Goal: Transaction & Acquisition: Purchase product/service

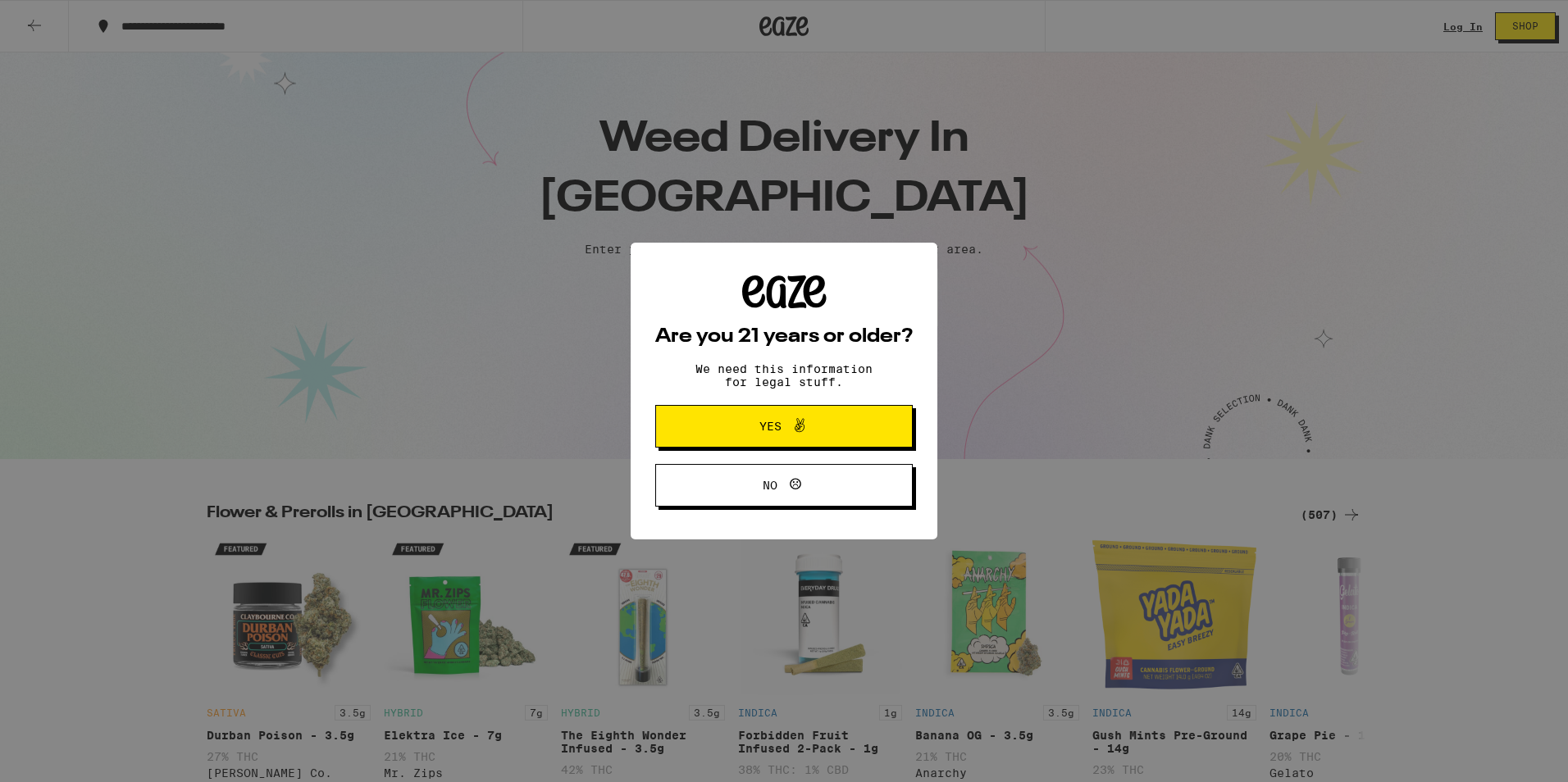
scroll to position [82, 0]
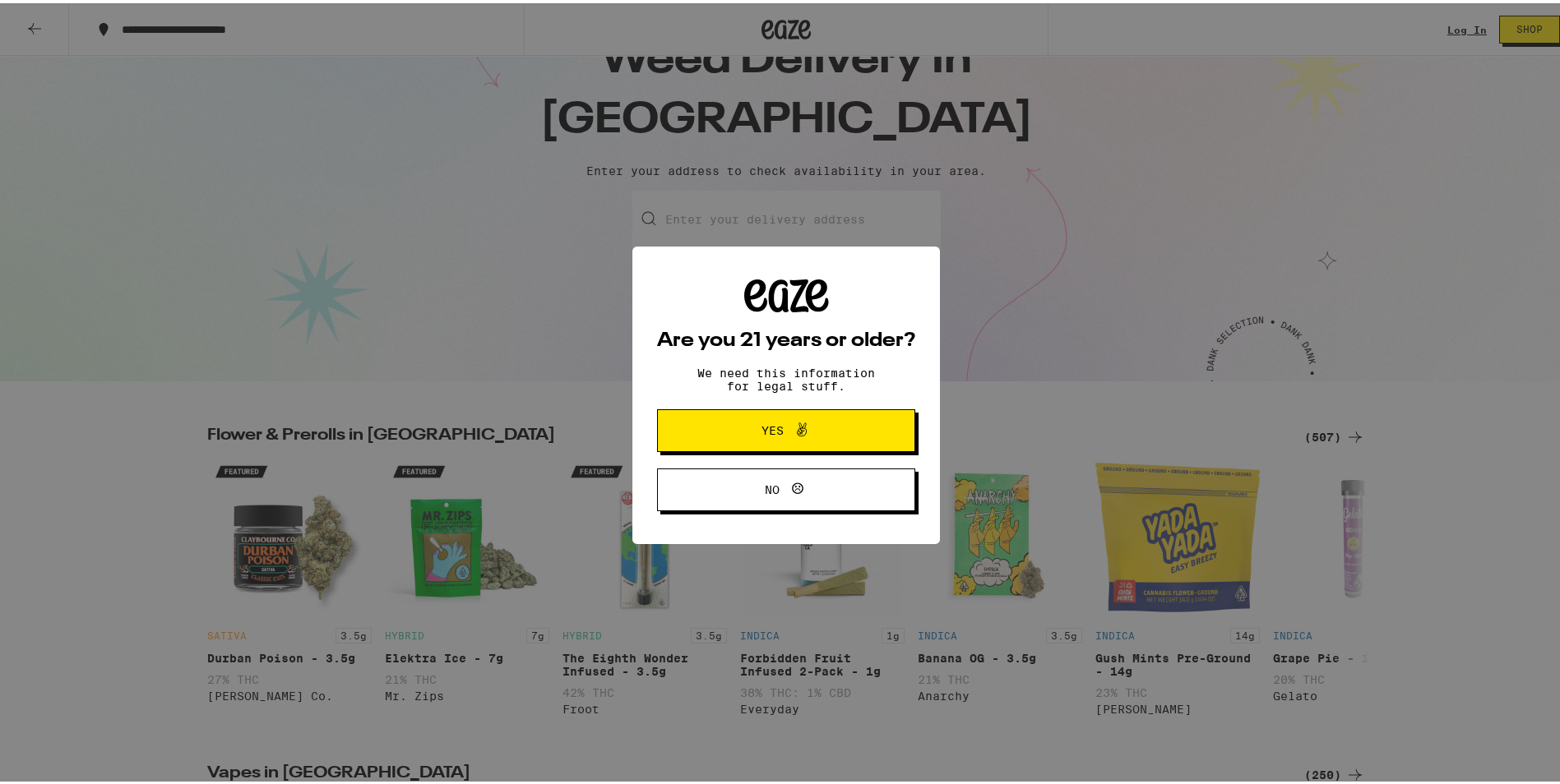
click at [792, 431] on icon at bounding box center [802, 426] width 20 height 20
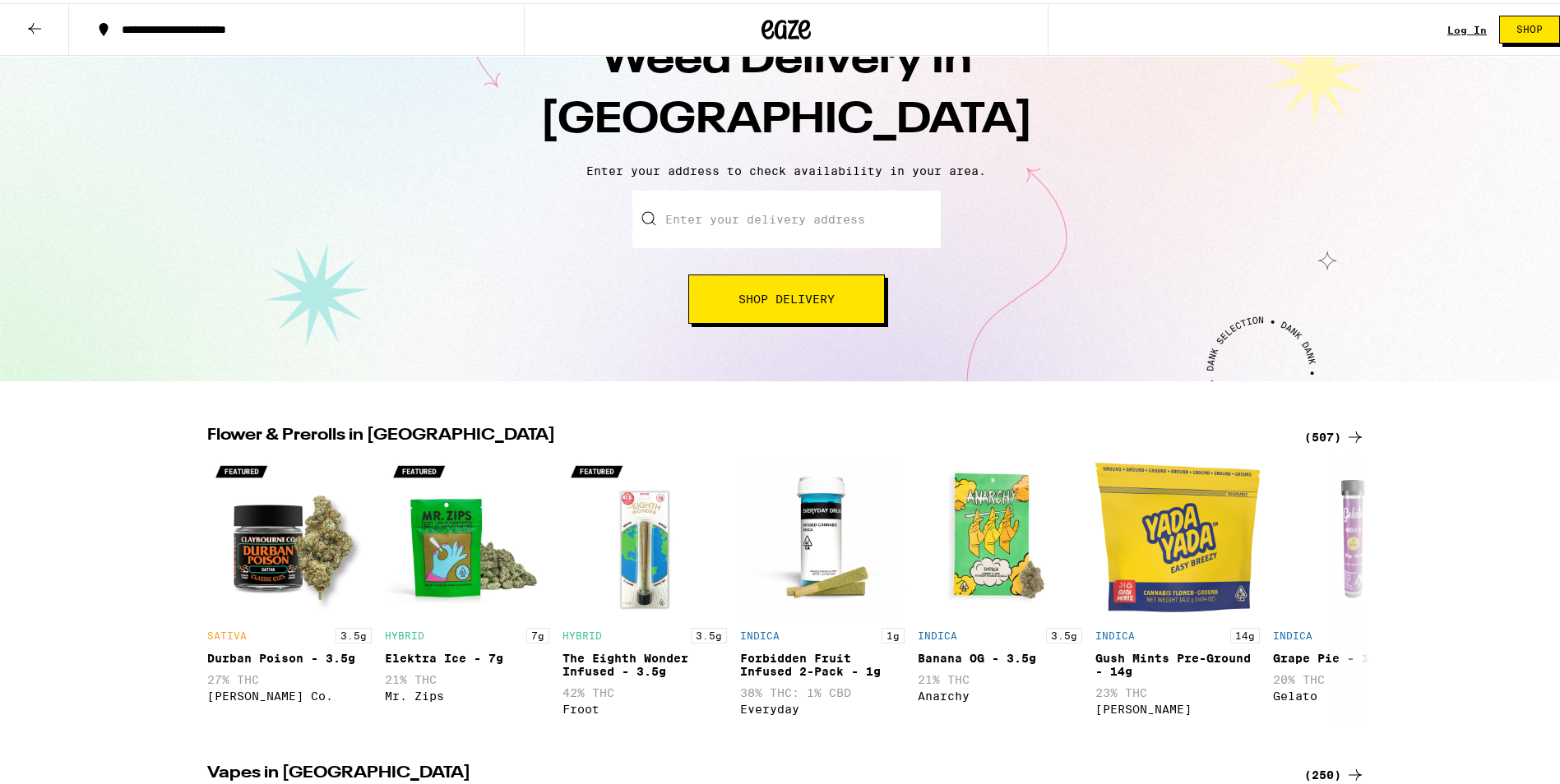
click at [767, 226] on input "Enter your delivery address" at bounding box center [786, 217] width 309 height 58
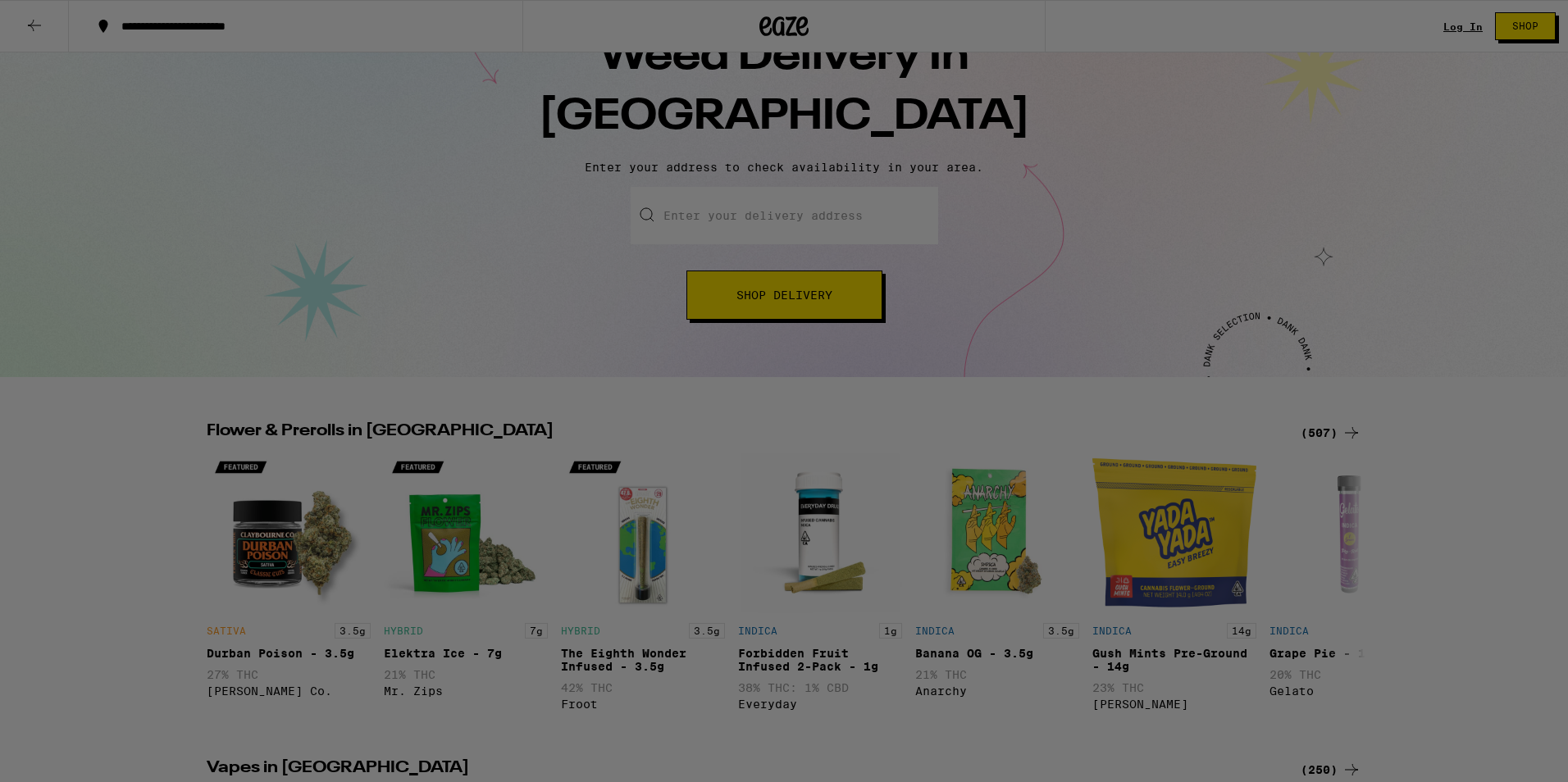
scroll to position [0, 0]
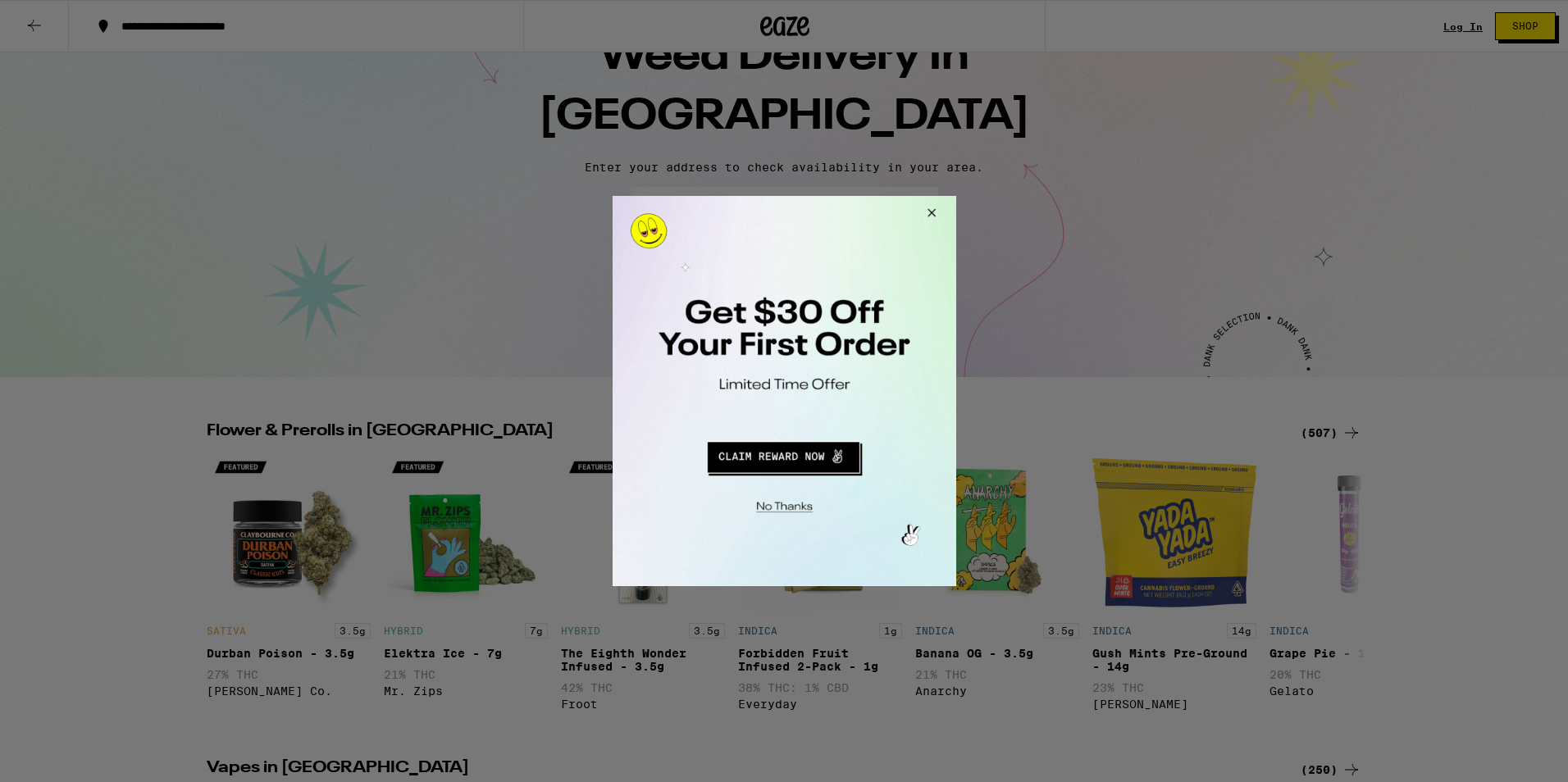
click at [819, 465] on button "Redirect to URL" at bounding box center [782, 455] width 285 height 40
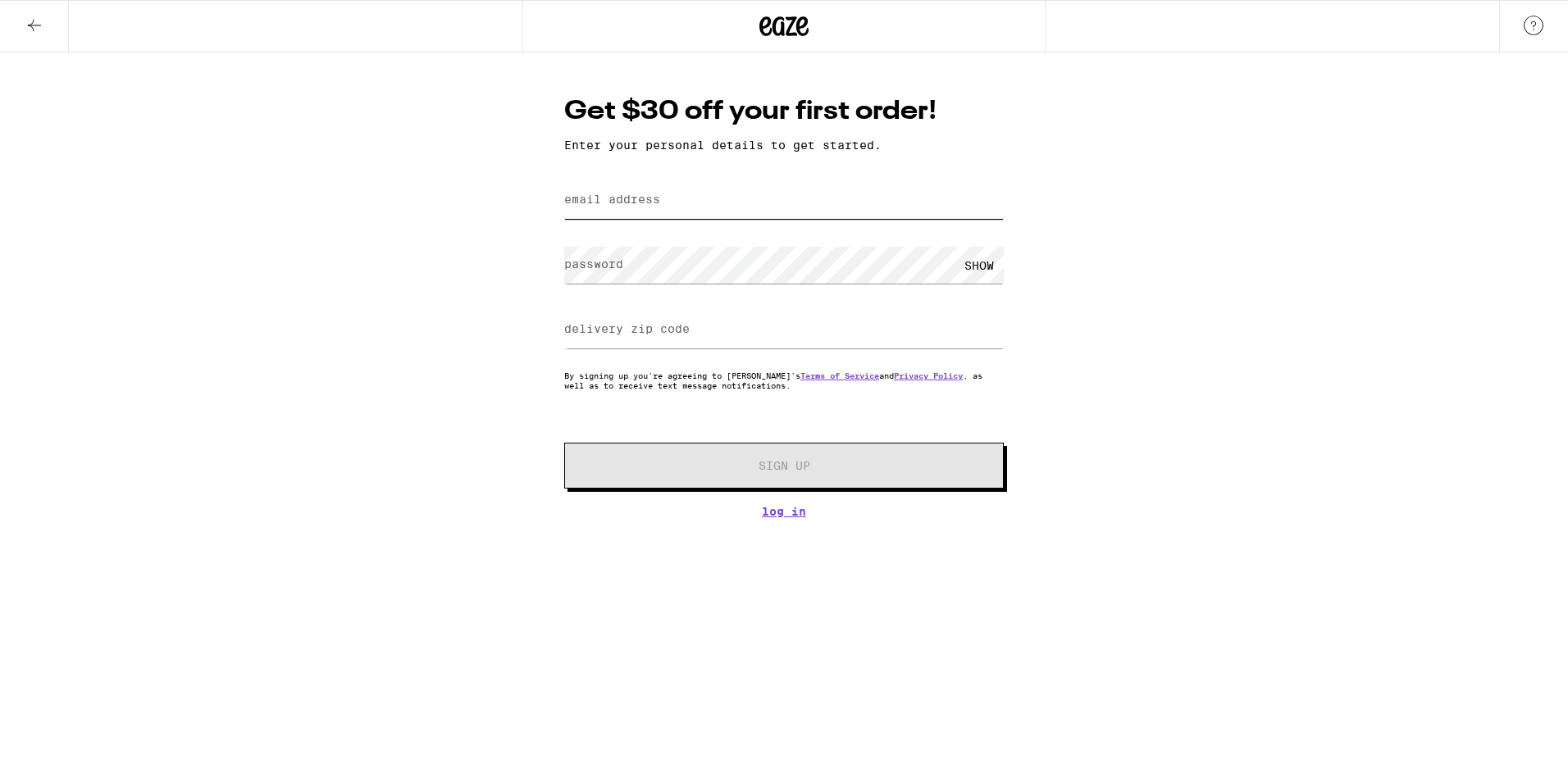
click at [769, 201] on input "email address" at bounding box center [783, 200] width 439 height 37
type input "[EMAIL_ADDRESS][DOMAIN_NAME]"
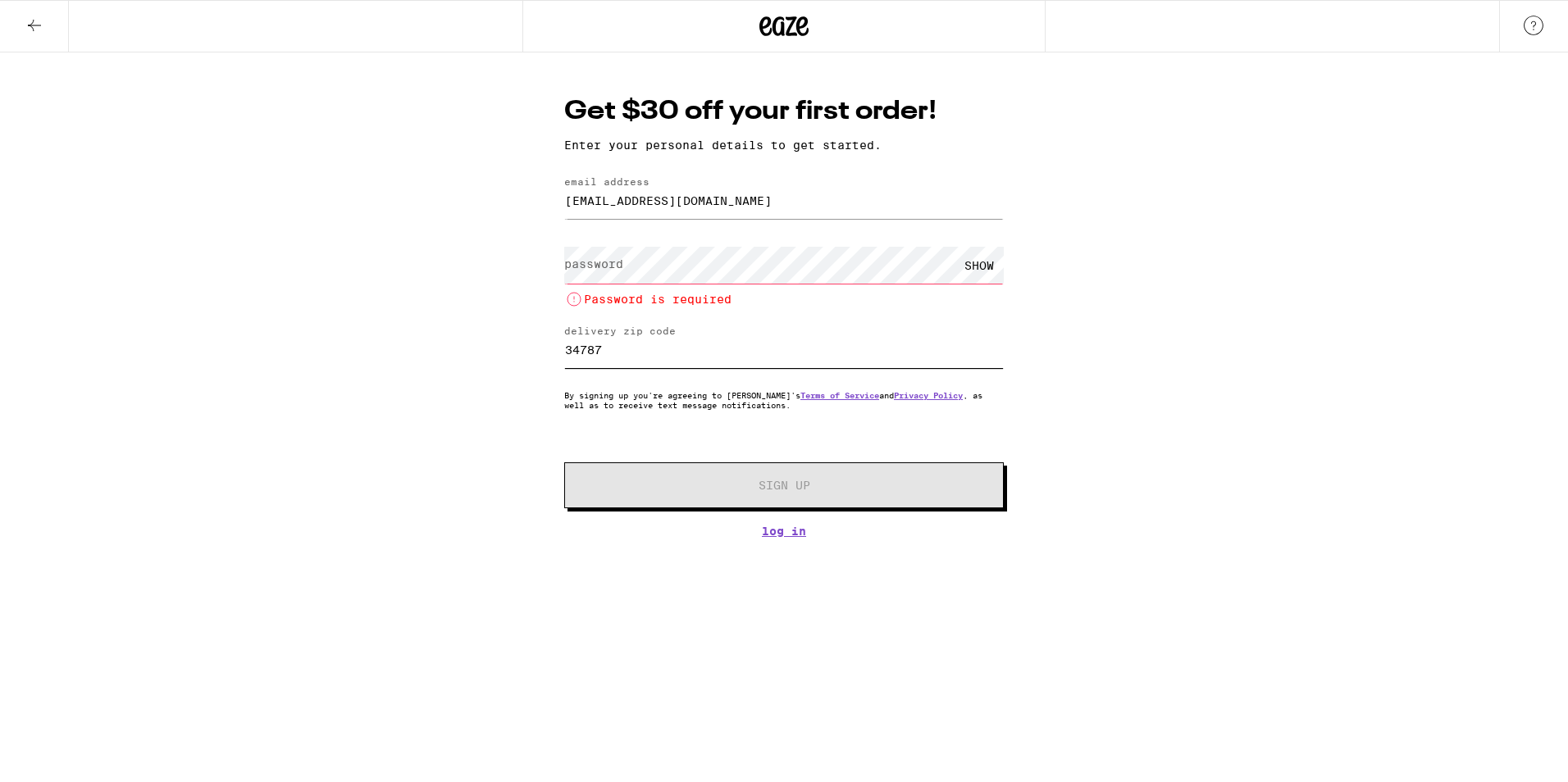
click at [693, 364] on input "34787" at bounding box center [783, 350] width 439 height 37
drag, startPoint x: 504, startPoint y: 341, endPoint x: 640, endPoint y: 322, distance: 137.3
click at [393, 325] on div "Get $30 off your first order! Enter your personal details to get started. email…" at bounding box center [784, 295] width 1568 height 485
type input "92802"
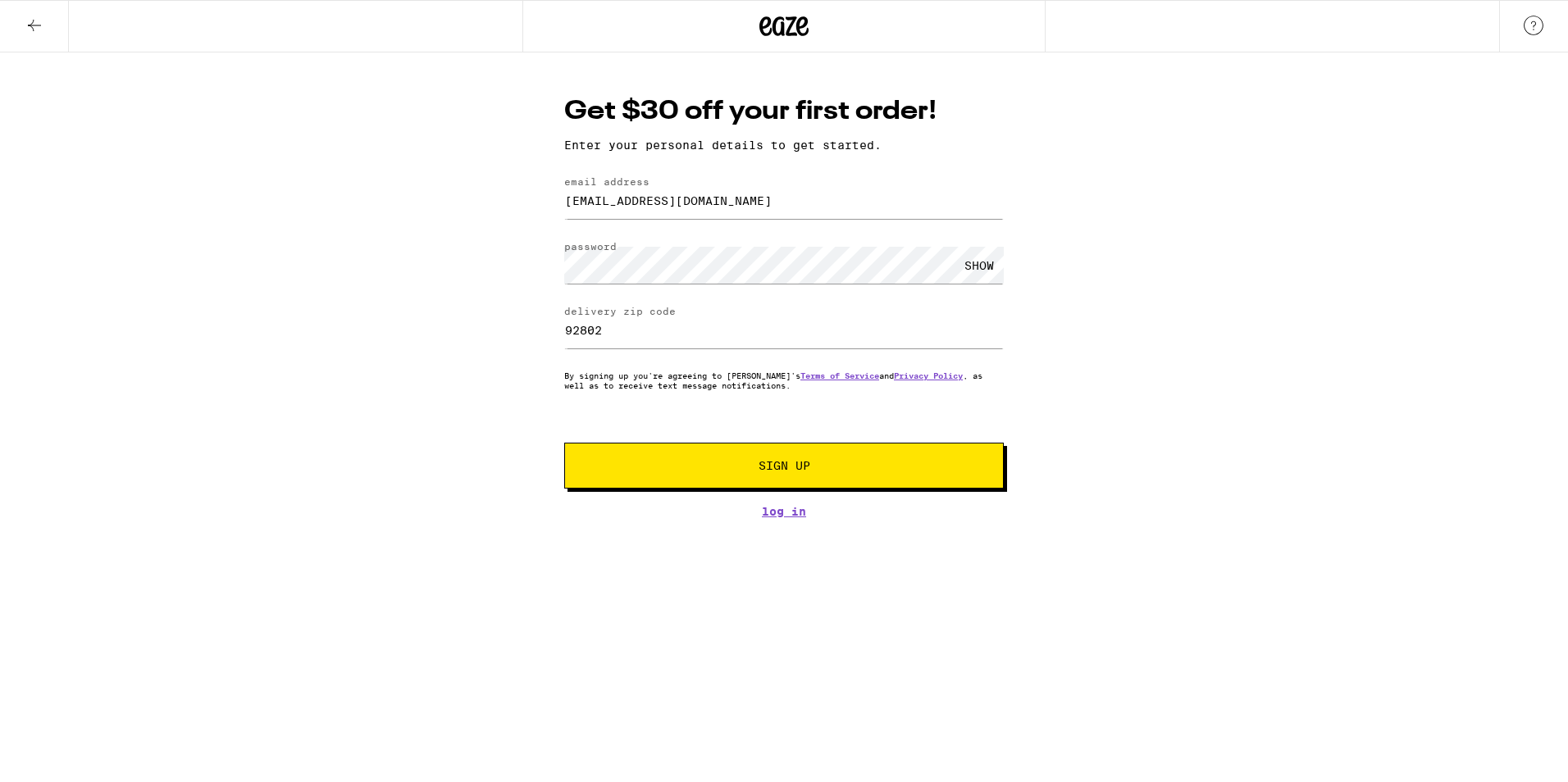
click at [835, 467] on span "Sign Up" at bounding box center [784, 466] width 327 height 12
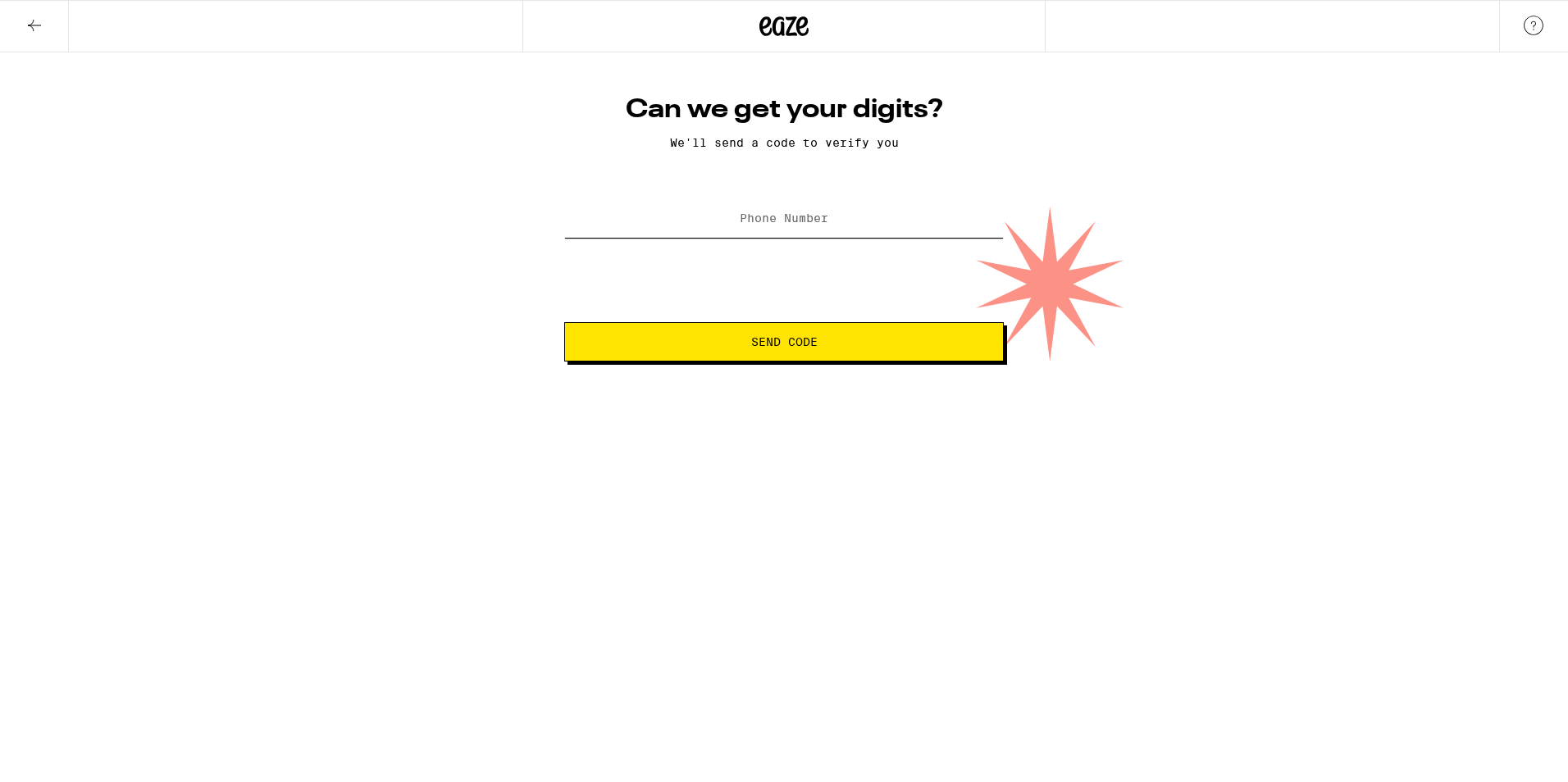
click at [888, 222] on input "Phone Number" at bounding box center [783, 219] width 439 height 37
type input "(425) 231-4871"
click at [799, 342] on span "Send Code" at bounding box center [784, 342] width 67 height 12
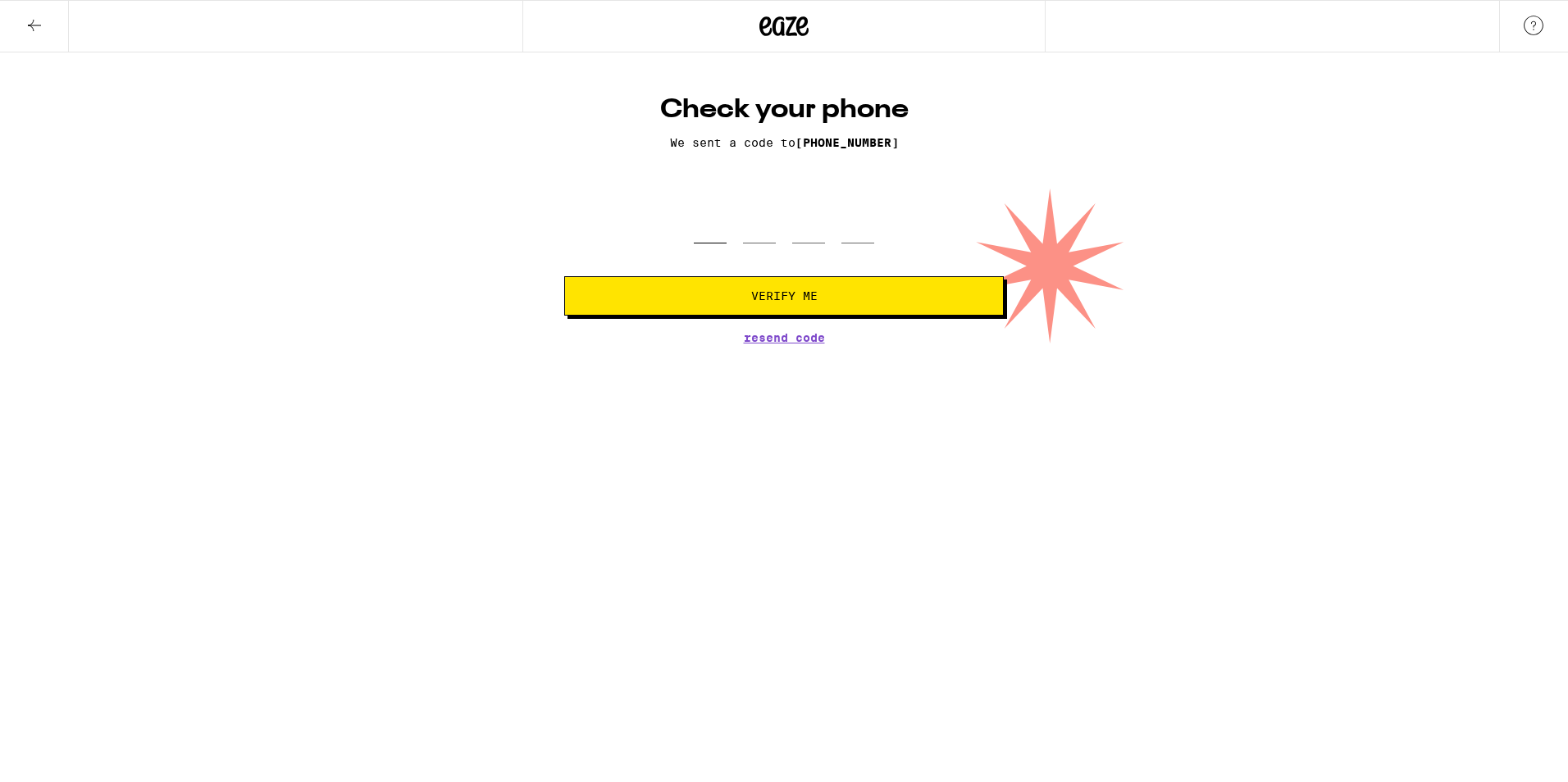
click at [713, 235] on input "tel" at bounding box center [709, 219] width 33 height 49
type input "0"
type input "2"
type input "6"
type input "9"
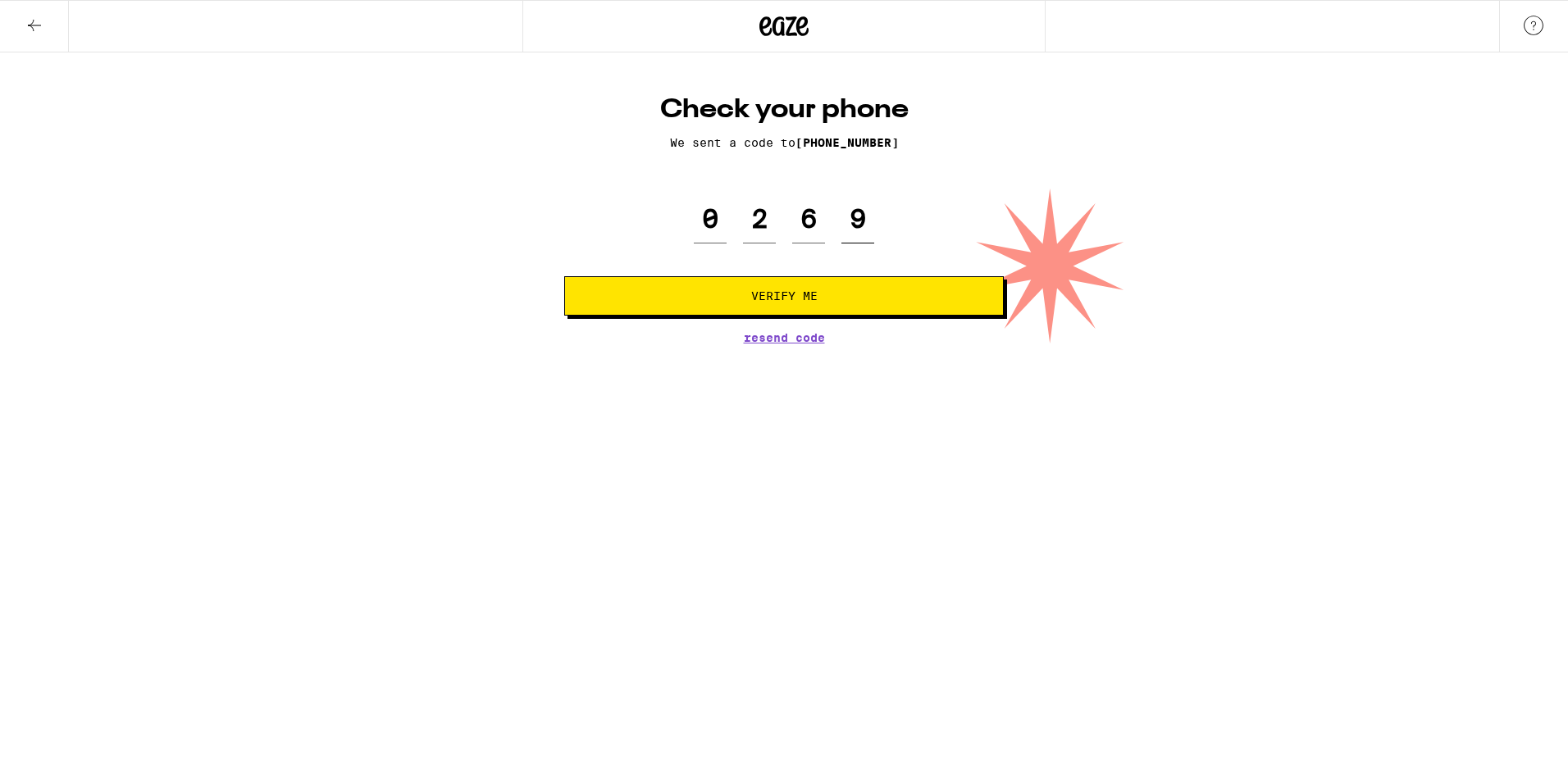
click at [564, 276] on button "Verify Me" at bounding box center [783, 296] width 439 height 40
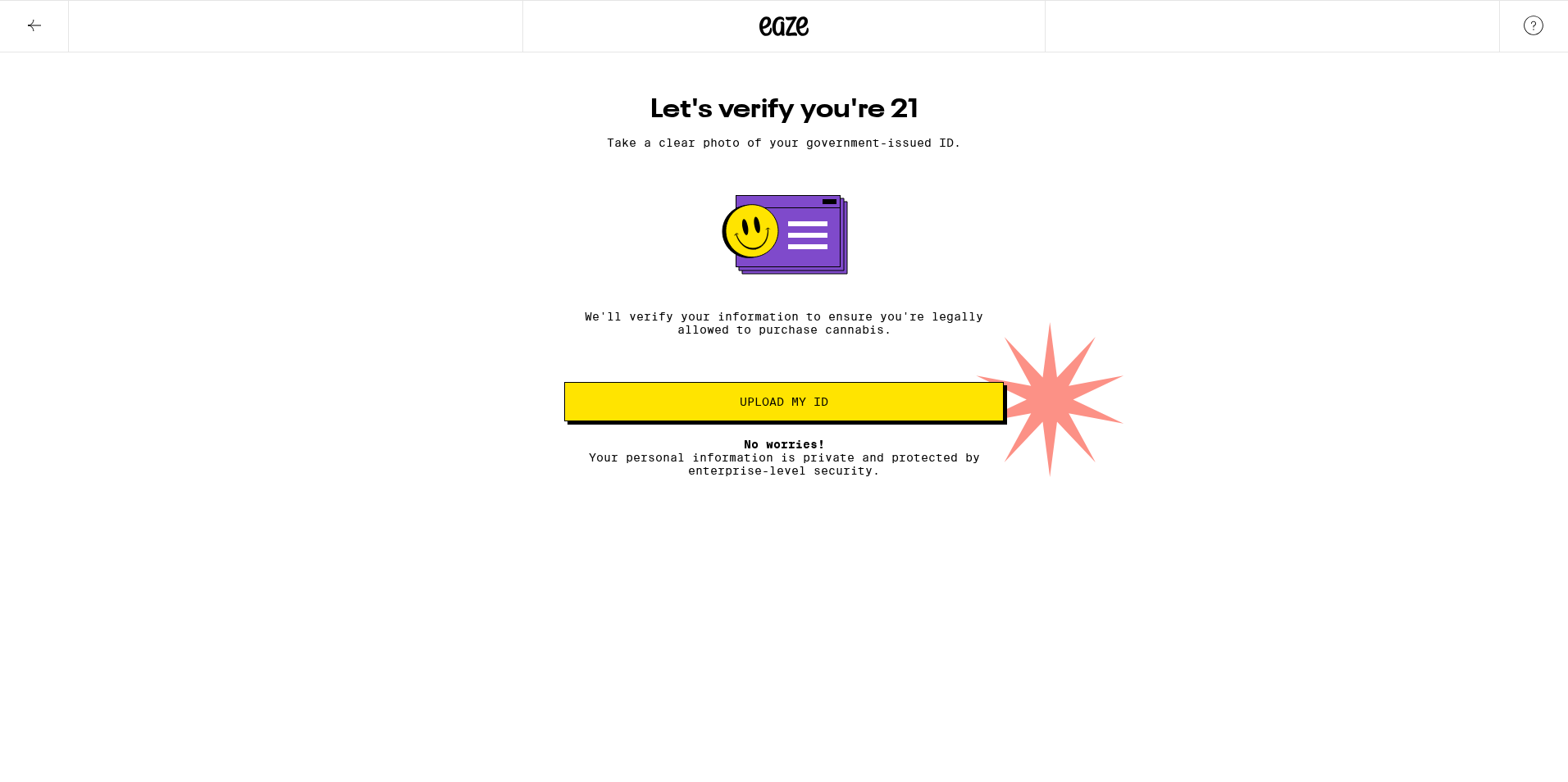
click at [795, 304] on div "Let's verify you're 21 Take a clear photo of your government-issued ID. We'll v…" at bounding box center [784, 285] width 472 height 384
click at [790, 24] on icon at bounding box center [783, 27] width 49 height 30
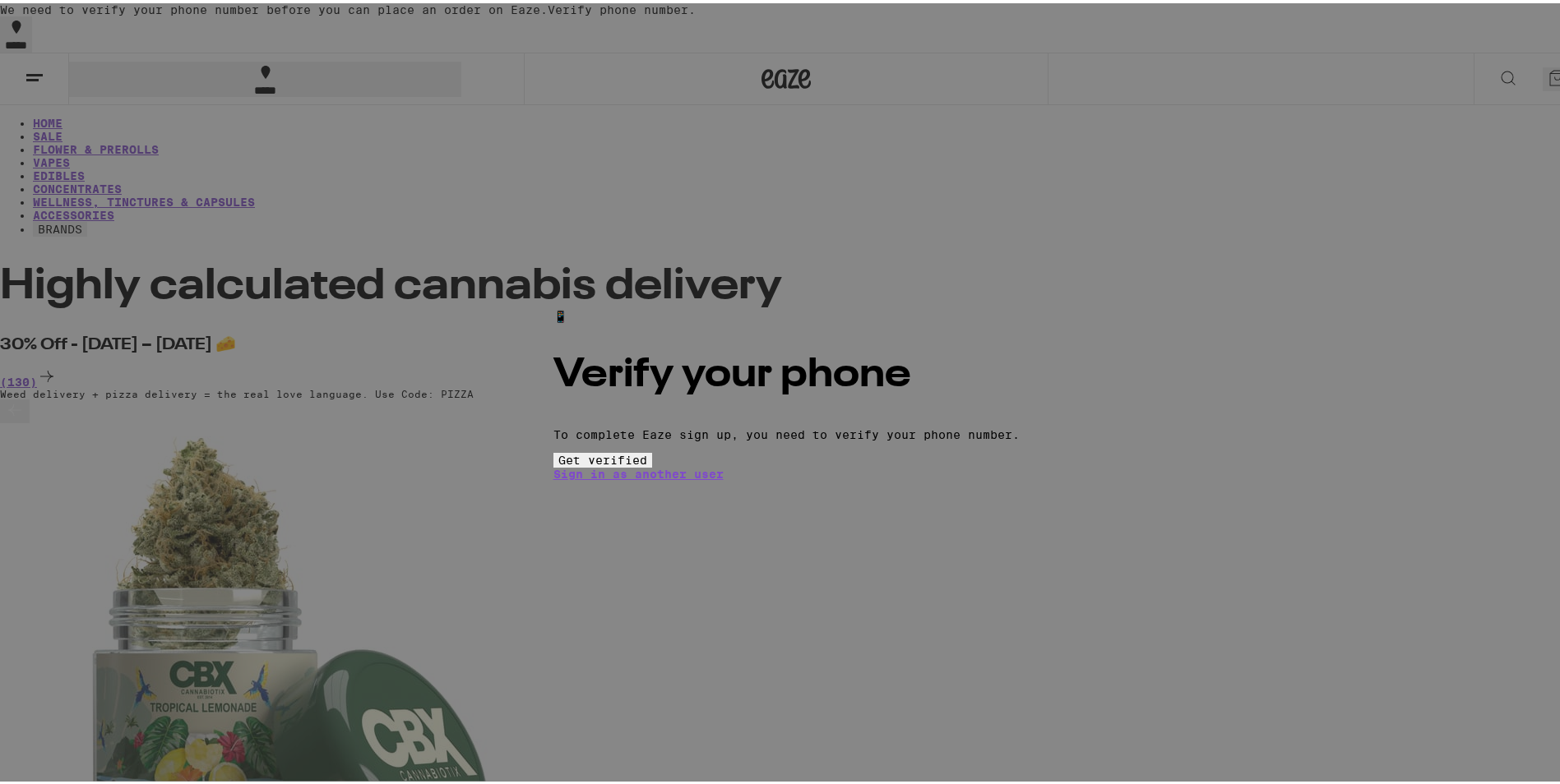
click at [648, 463] on span "Get verified" at bounding box center [603, 456] width 89 height 13
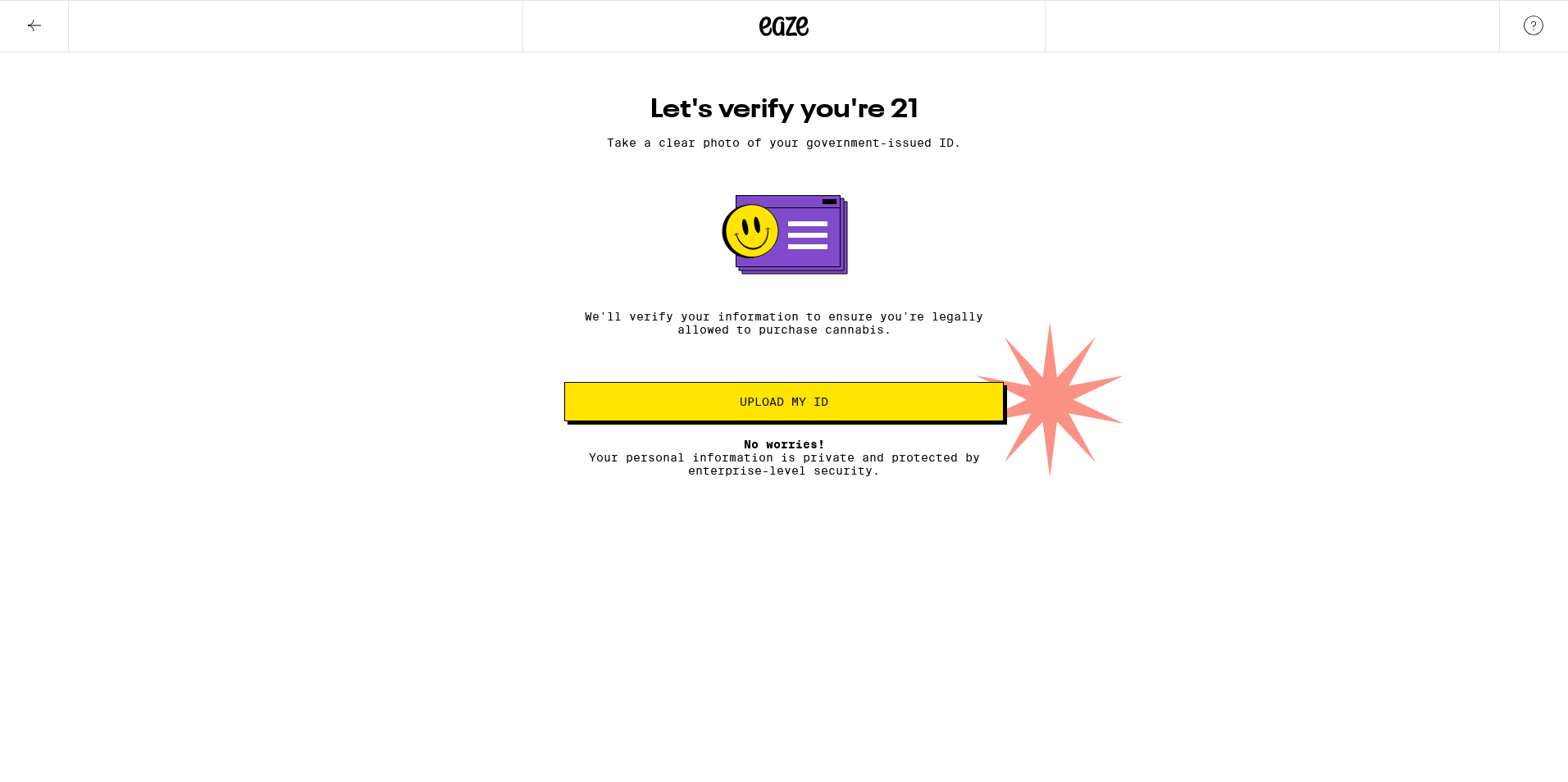
click at [811, 407] on span "Upload my ID" at bounding box center [783, 402] width 89 height 12
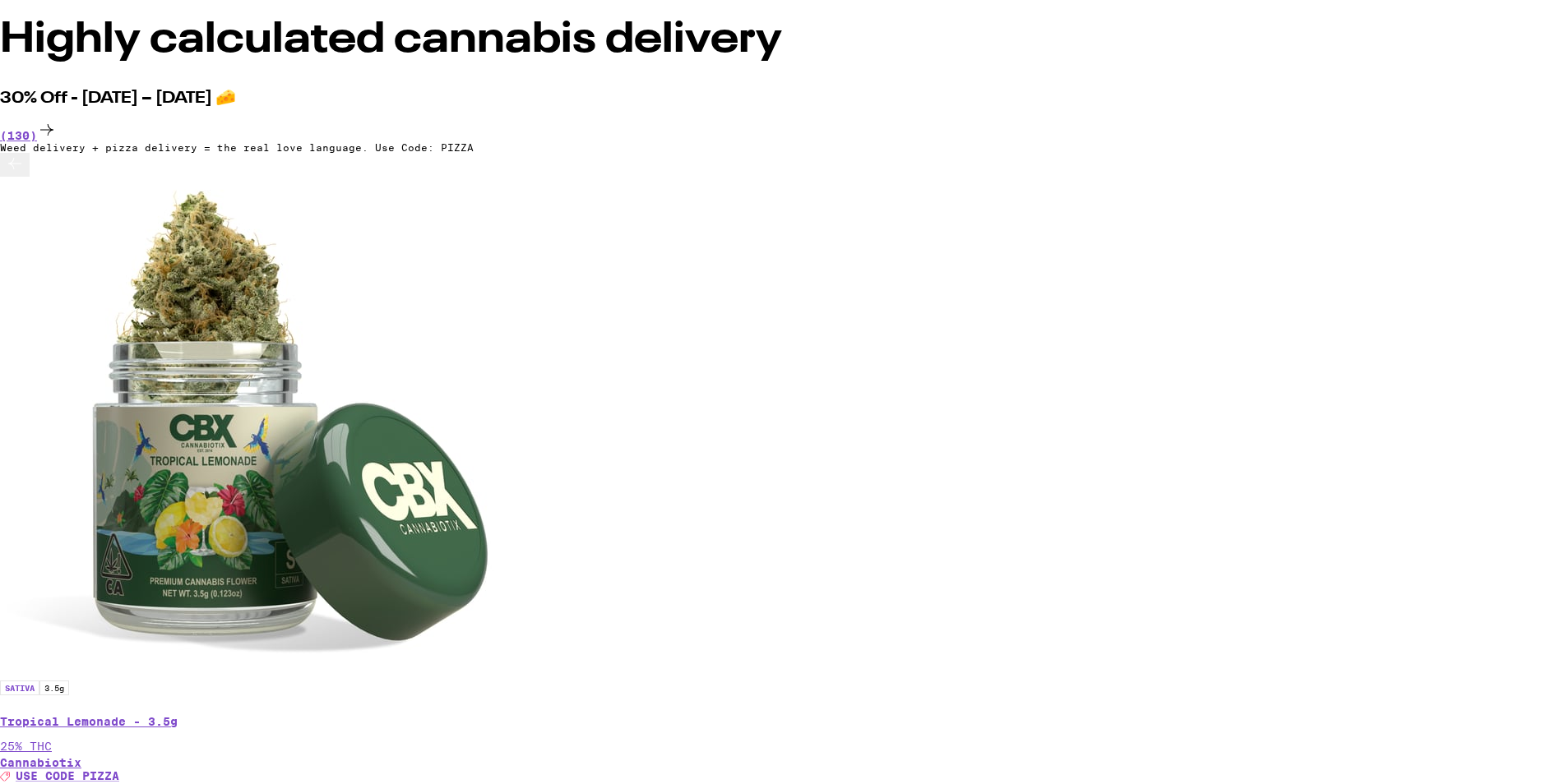
scroll to position [293, 0]
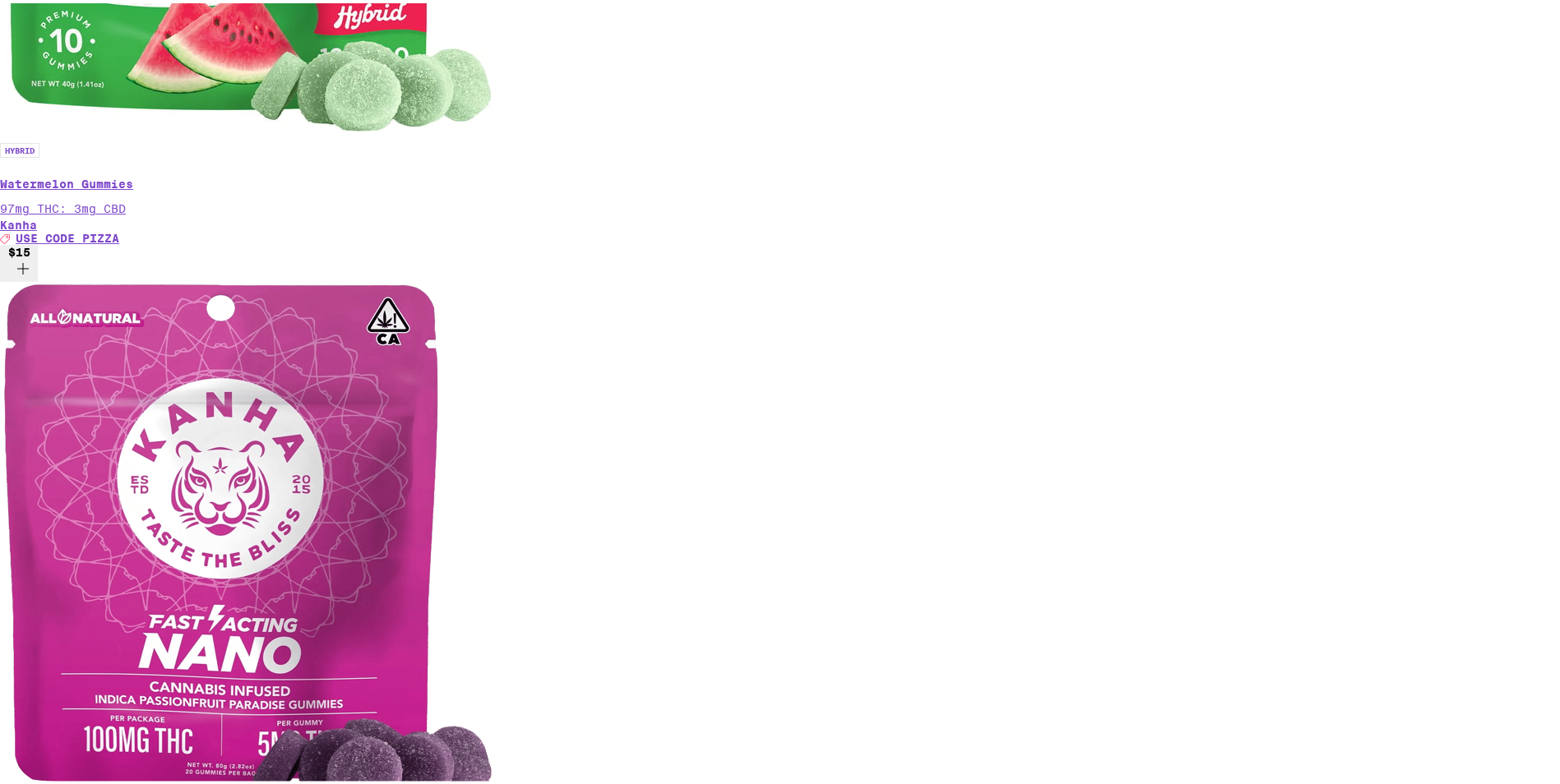
scroll to position [5179, 0]
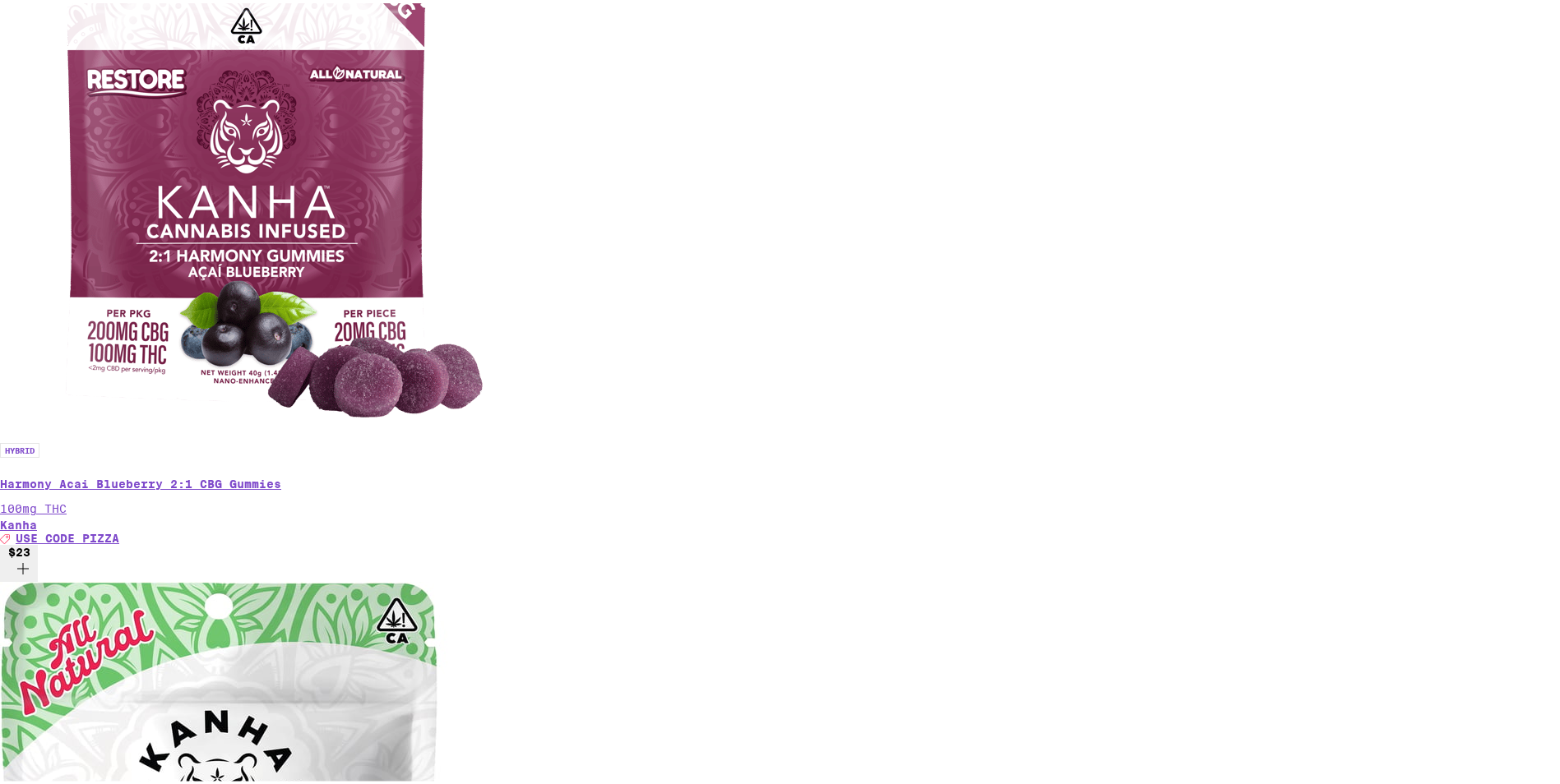
scroll to position [4357, 0]
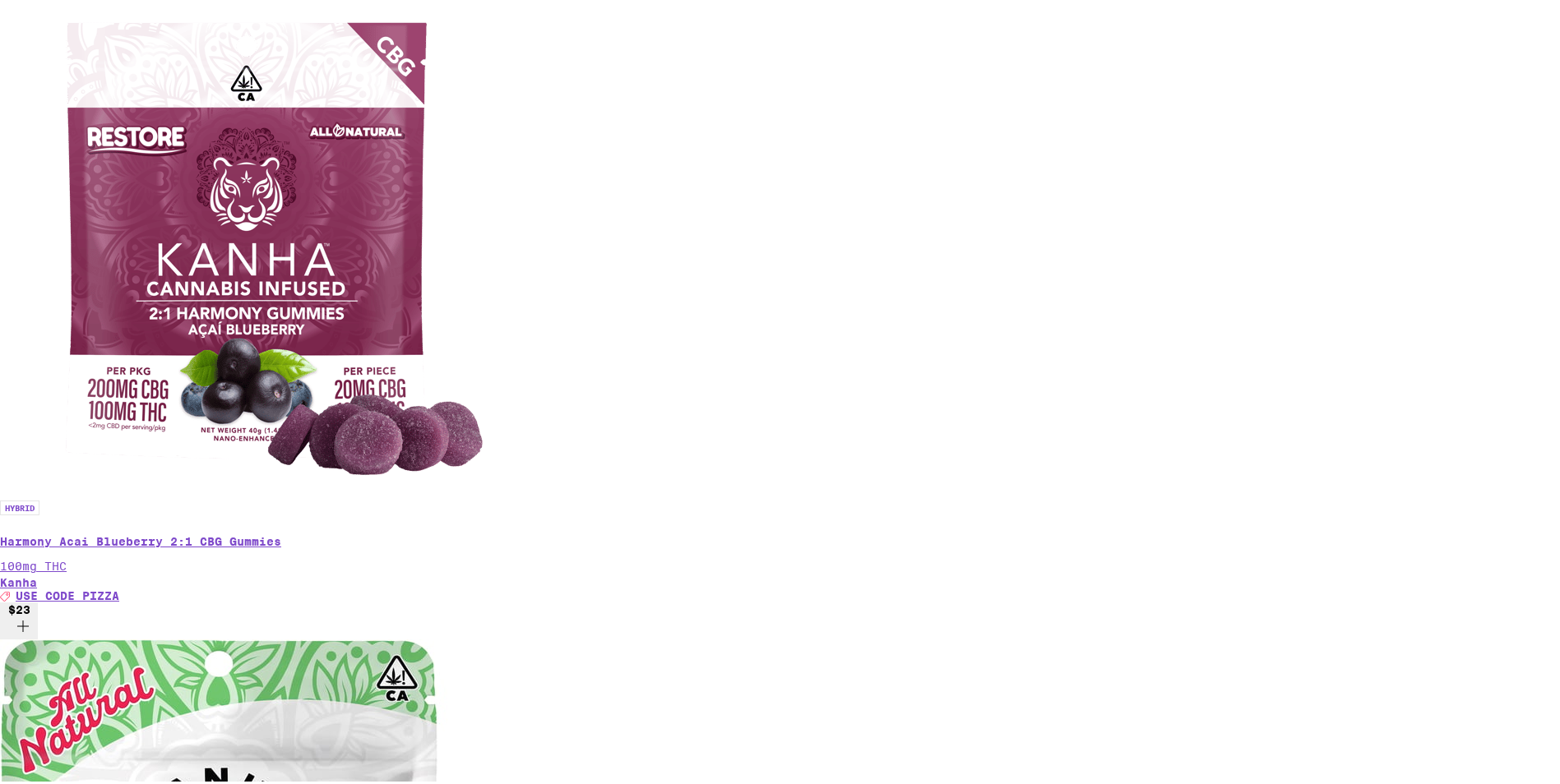
scroll to position [0, 3915]
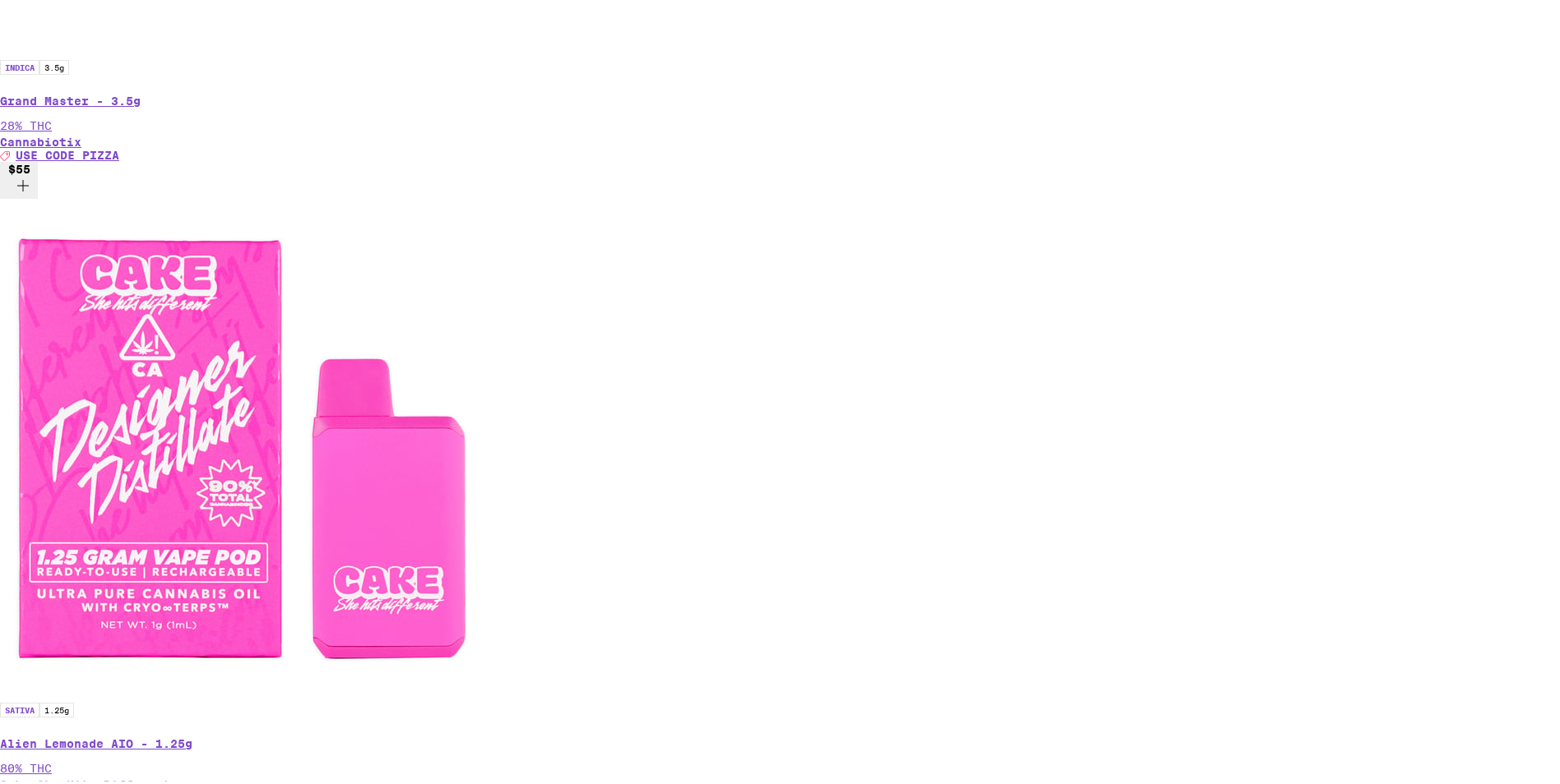
scroll to position [2219, 0]
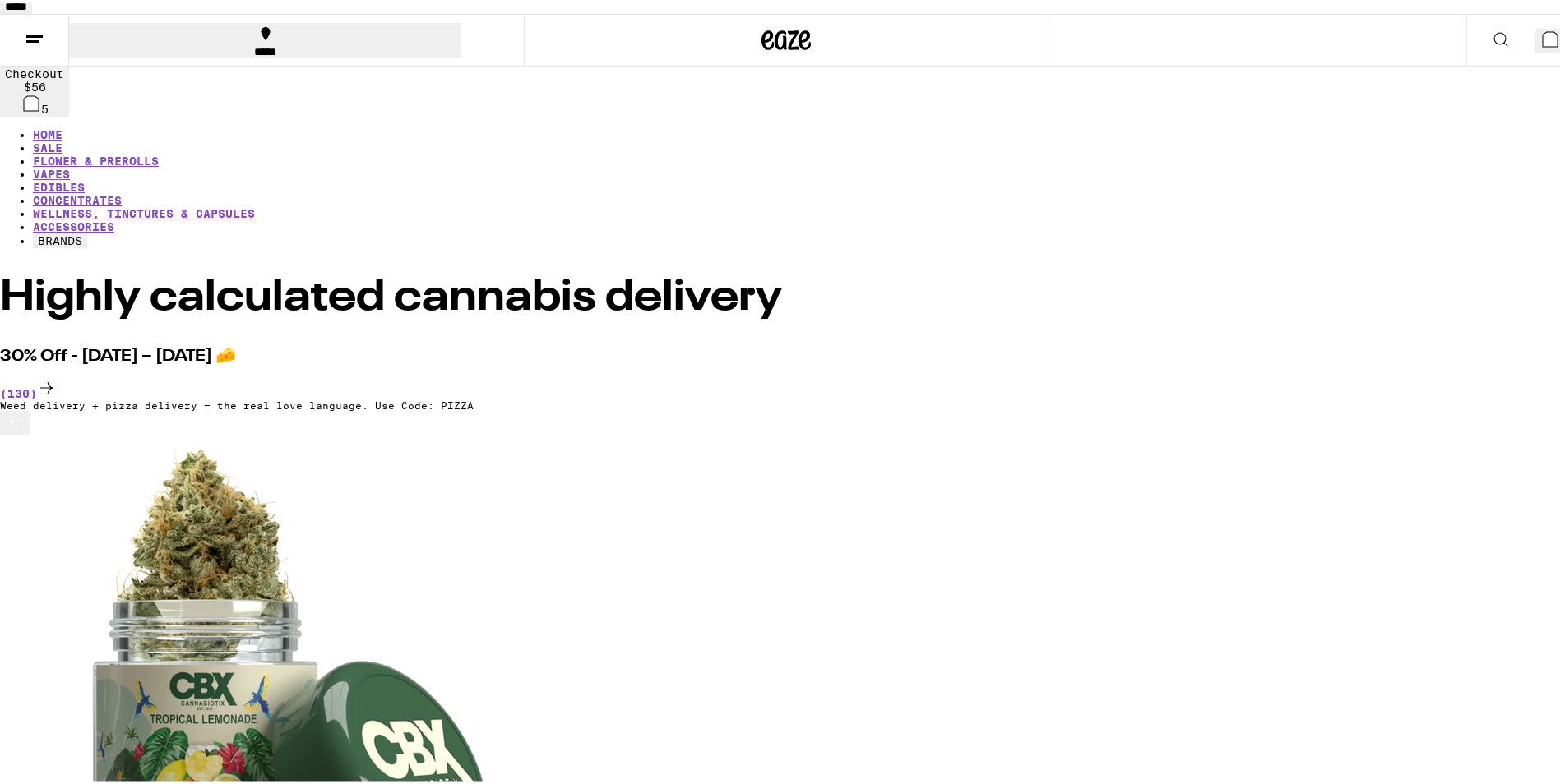
scroll to position [0, 0]
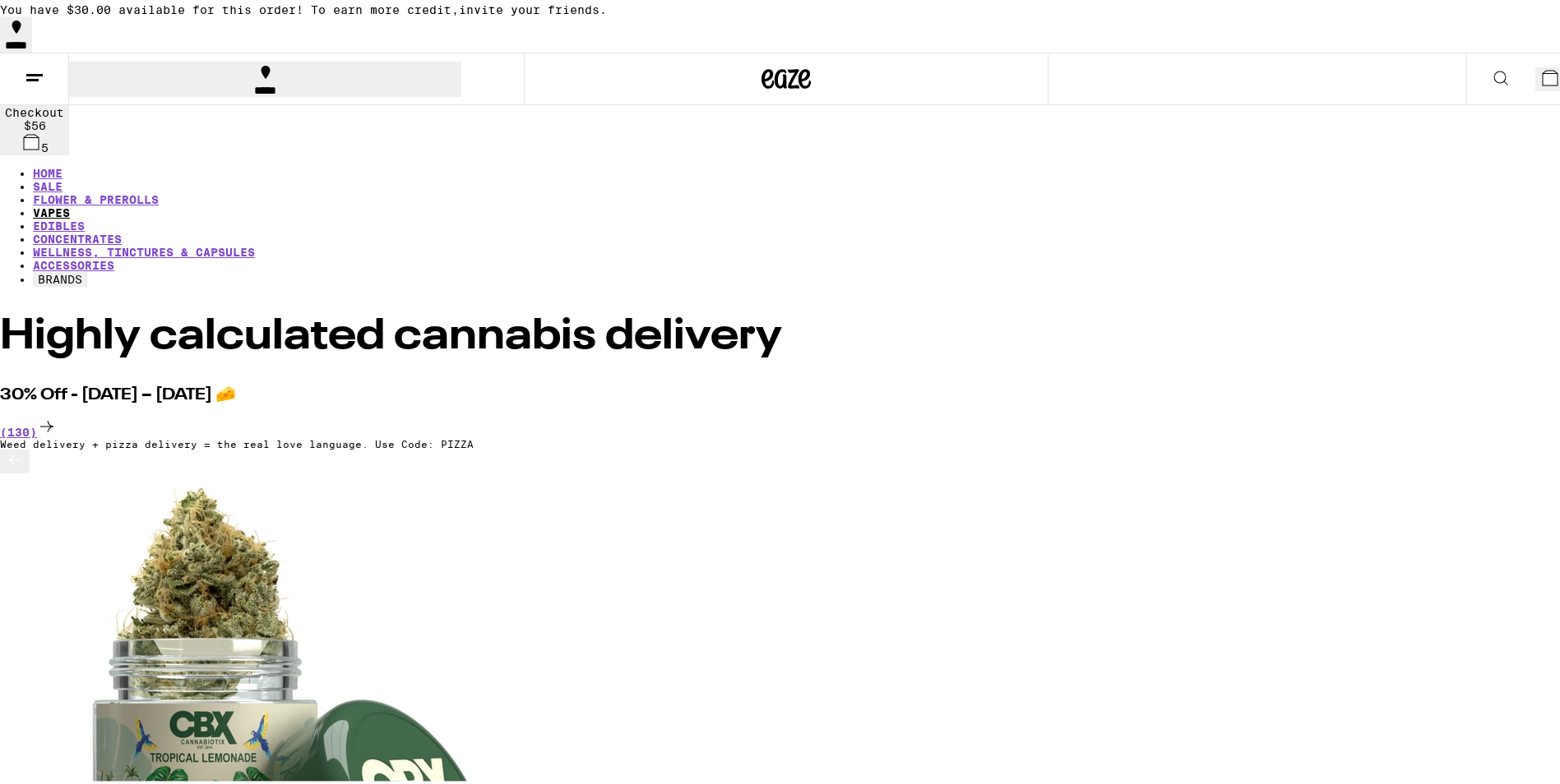
click at [70, 203] on link "VAPES" at bounding box center [51, 209] width 37 height 13
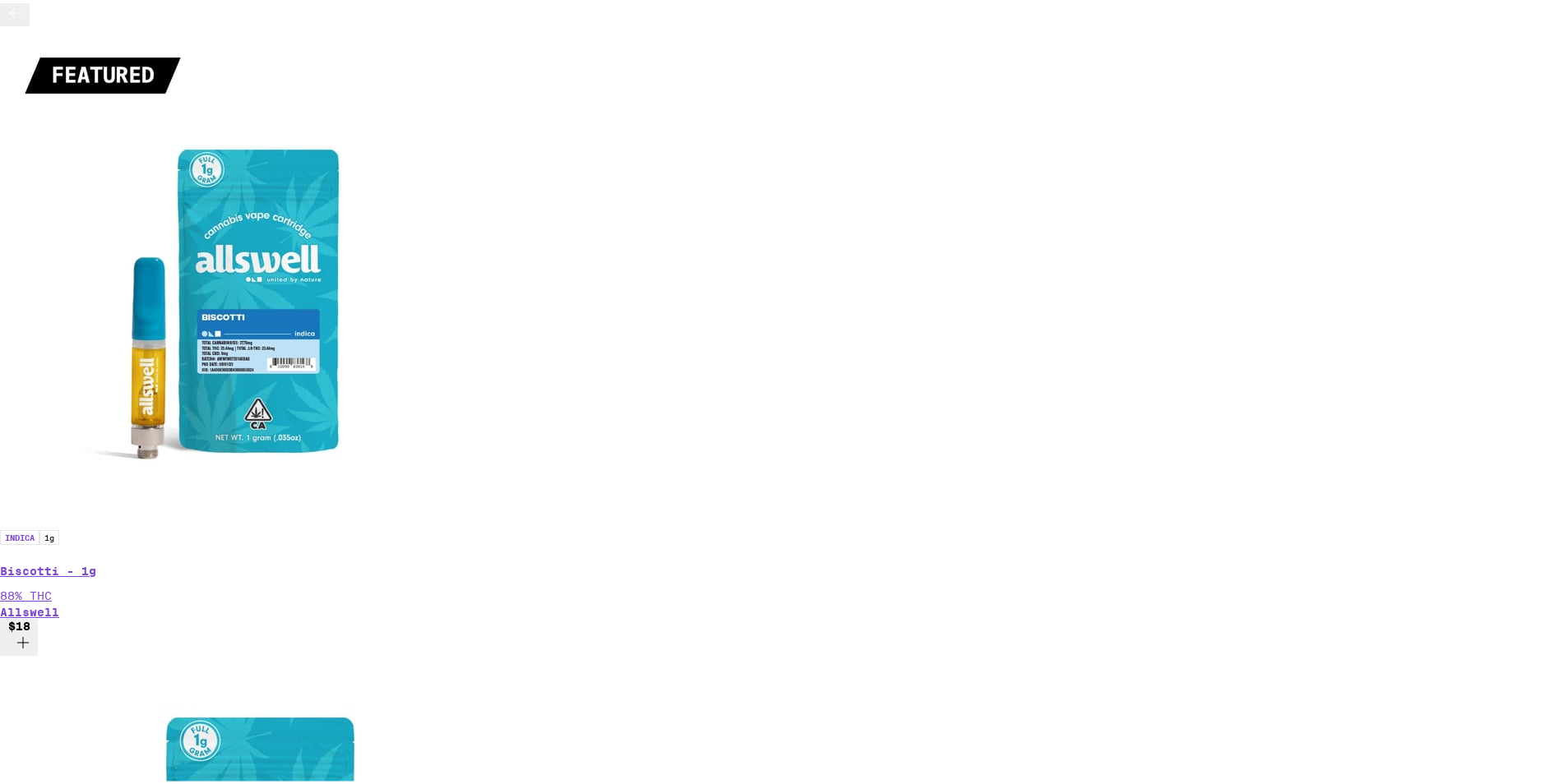
scroll to position [575, 0]
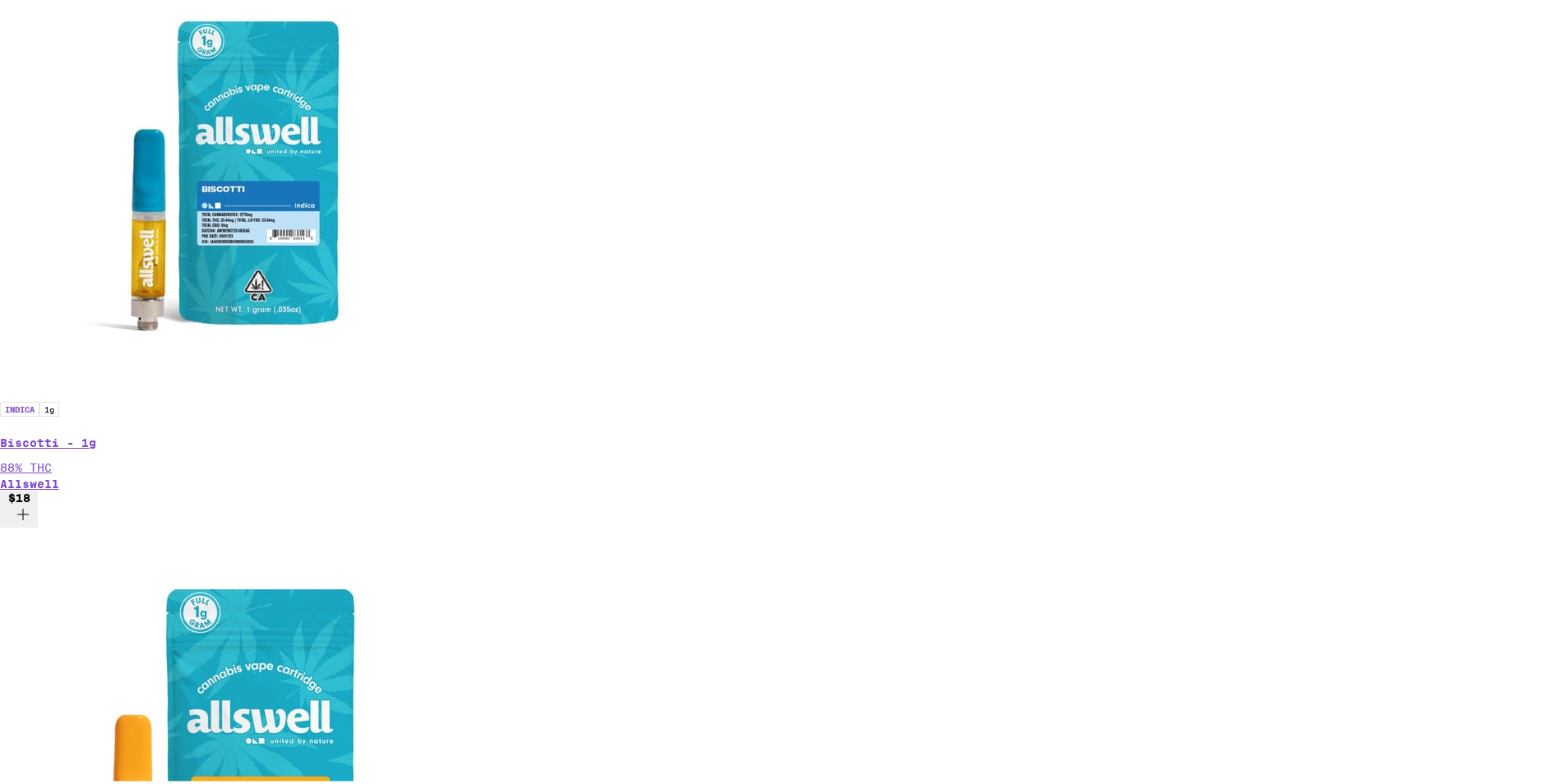
drag, startPoint x: 1338, startPoint y: 291, endPoint x: 1281, endPoint y: 305, distance: 58.7
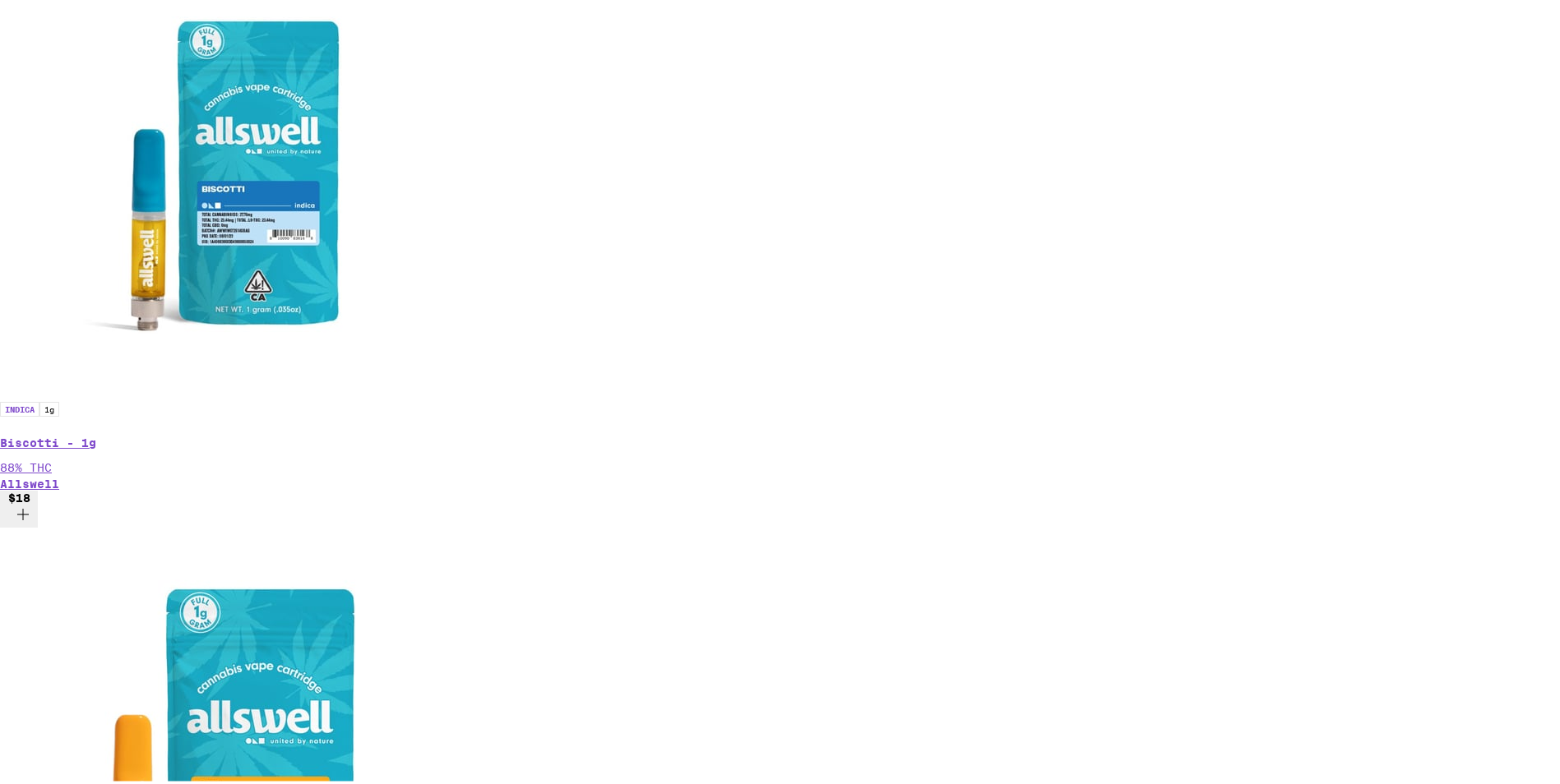
scroll to position [0, 4895]
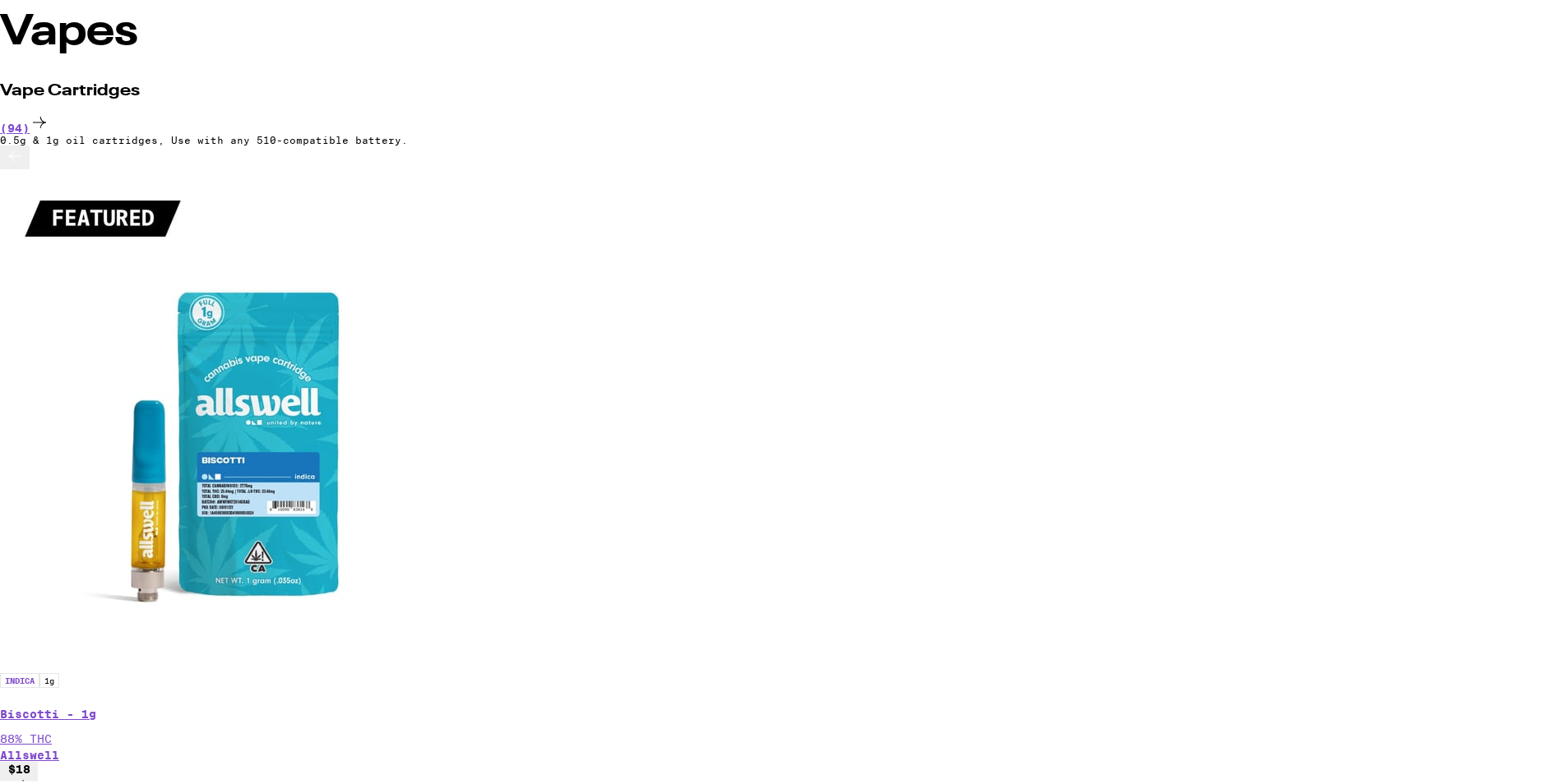
scroll to position [304, 0]
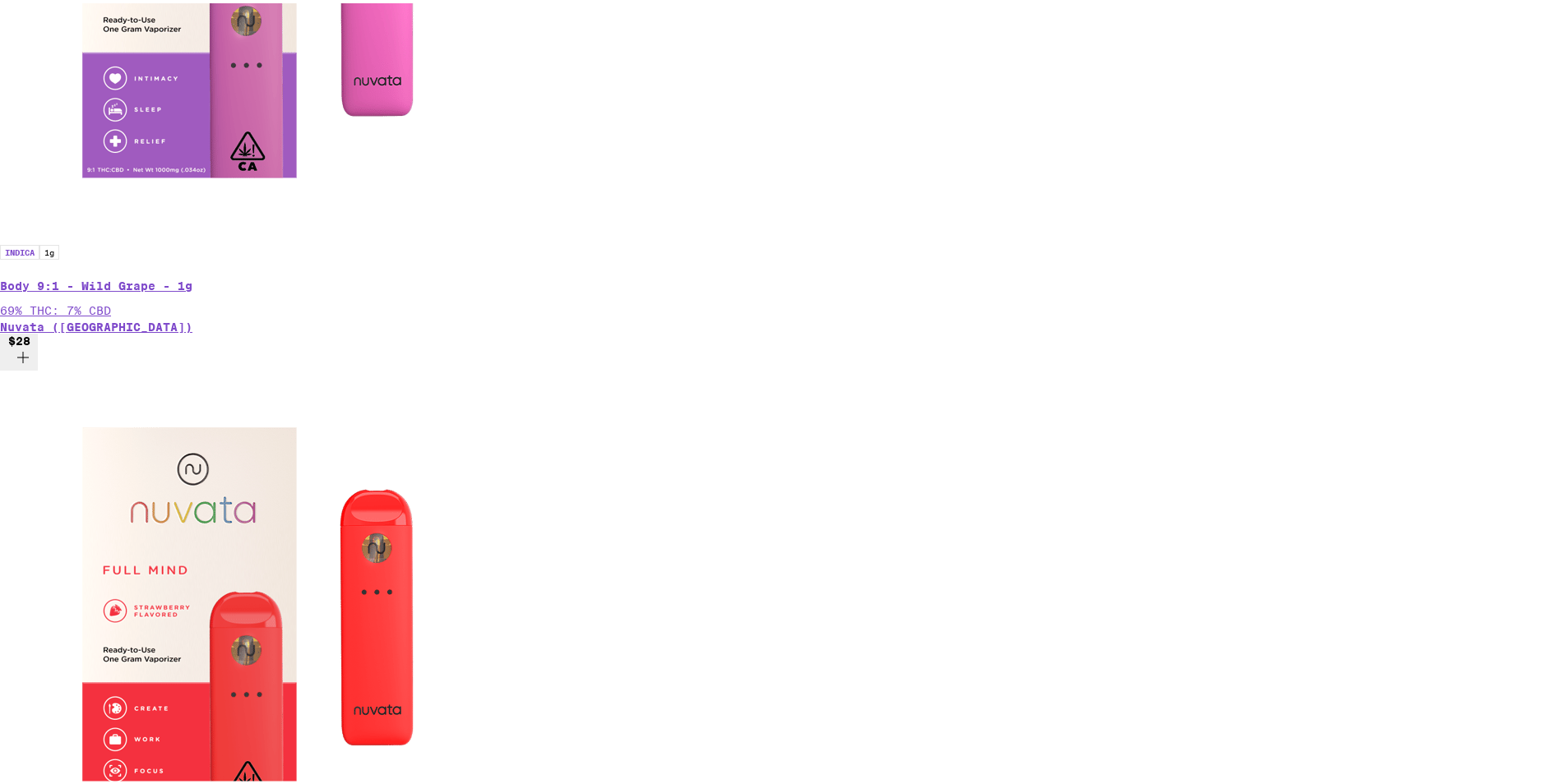
scroll to position [5167, 0]
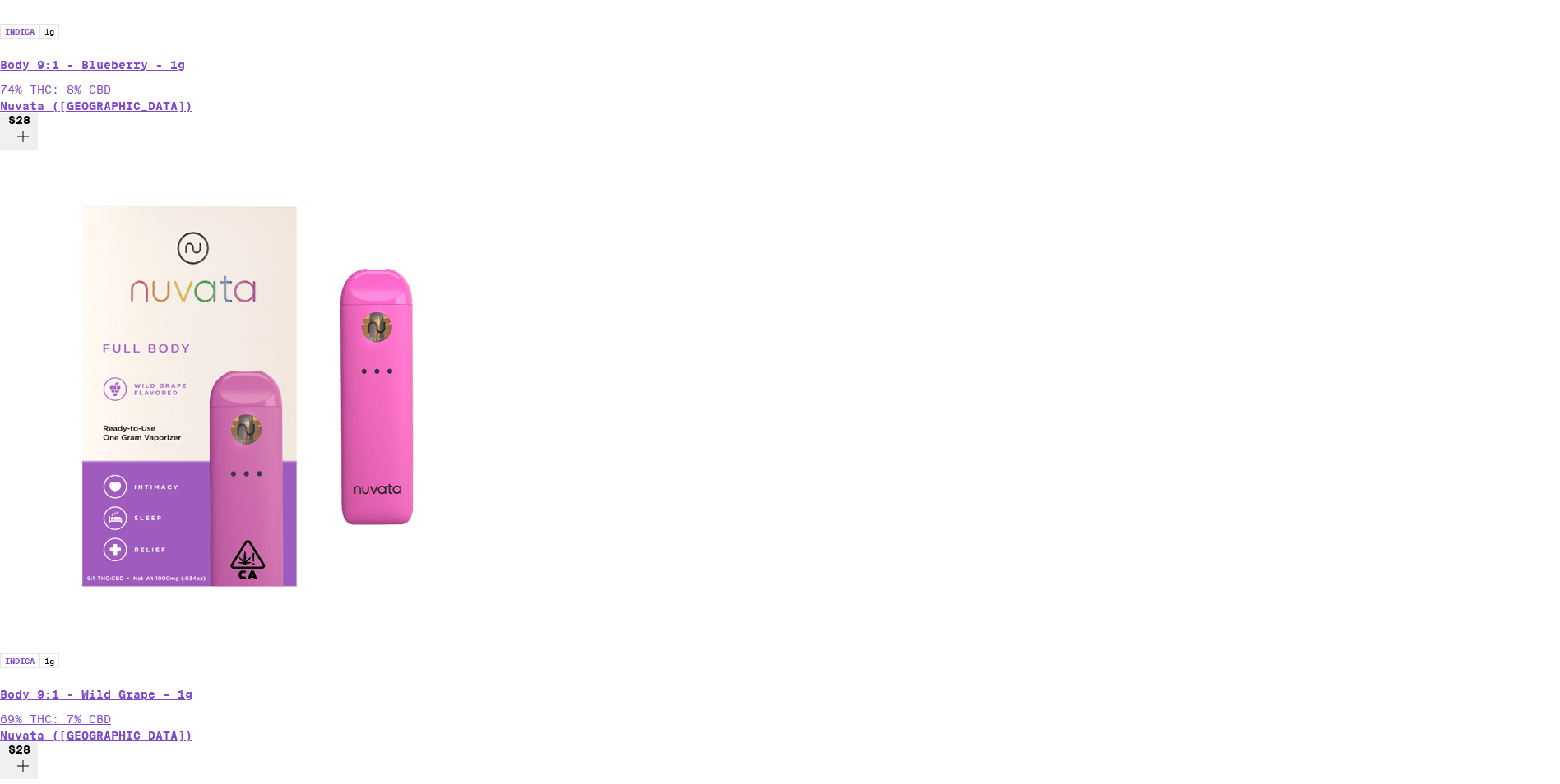
scroll to position [4839, 0]
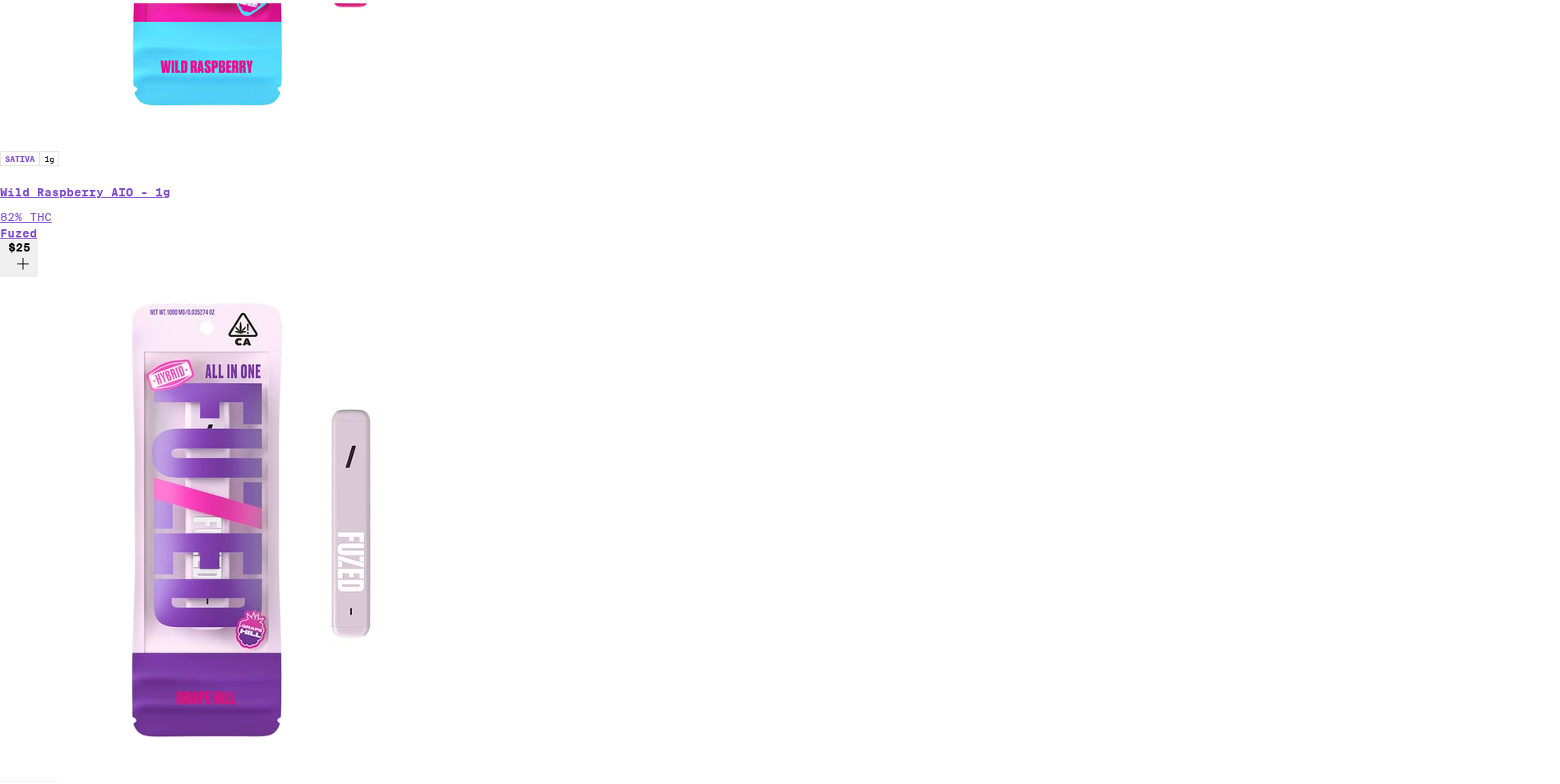
scroll to position [2948, 0]
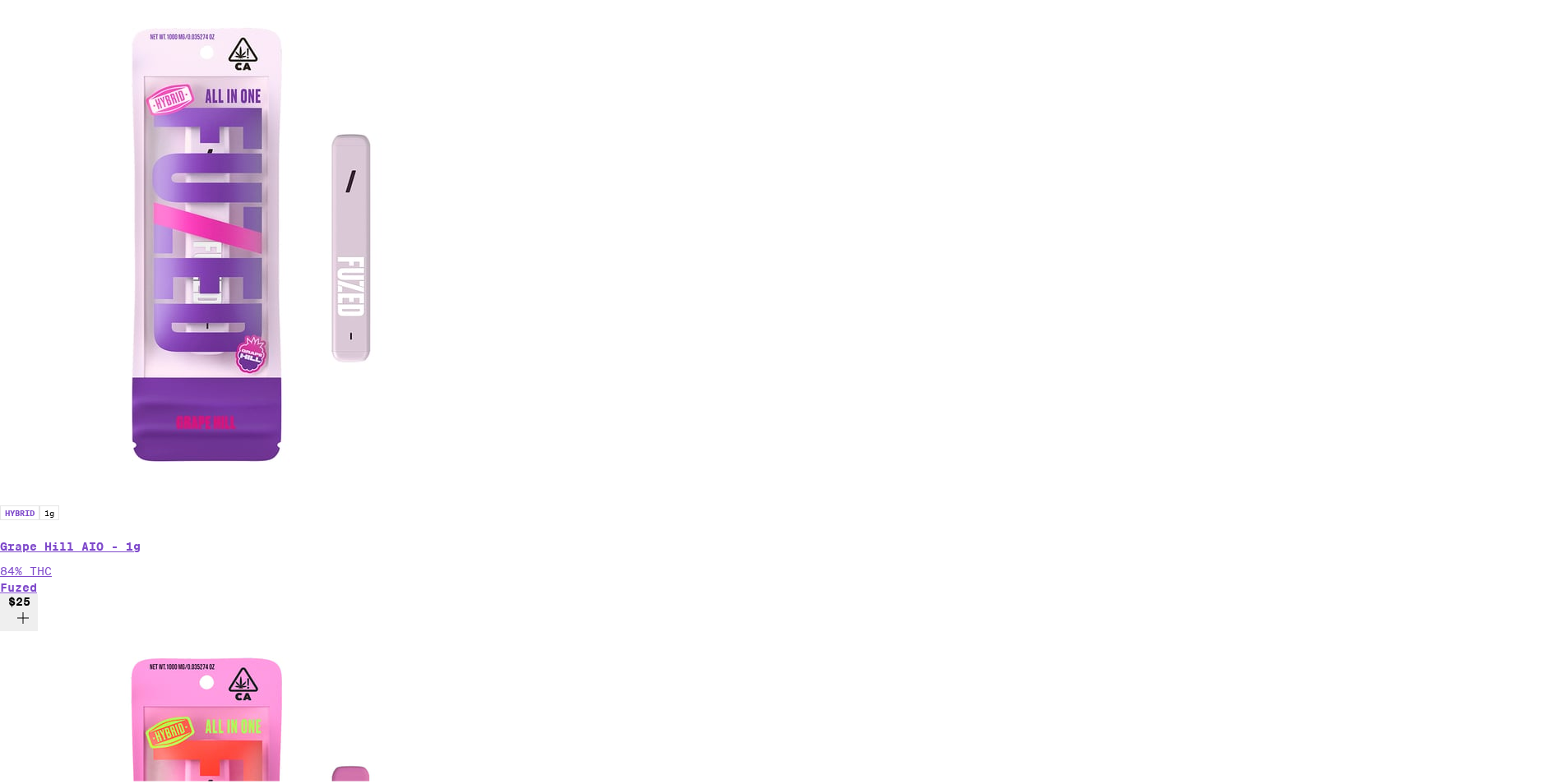
scroll to position [3112, 0]
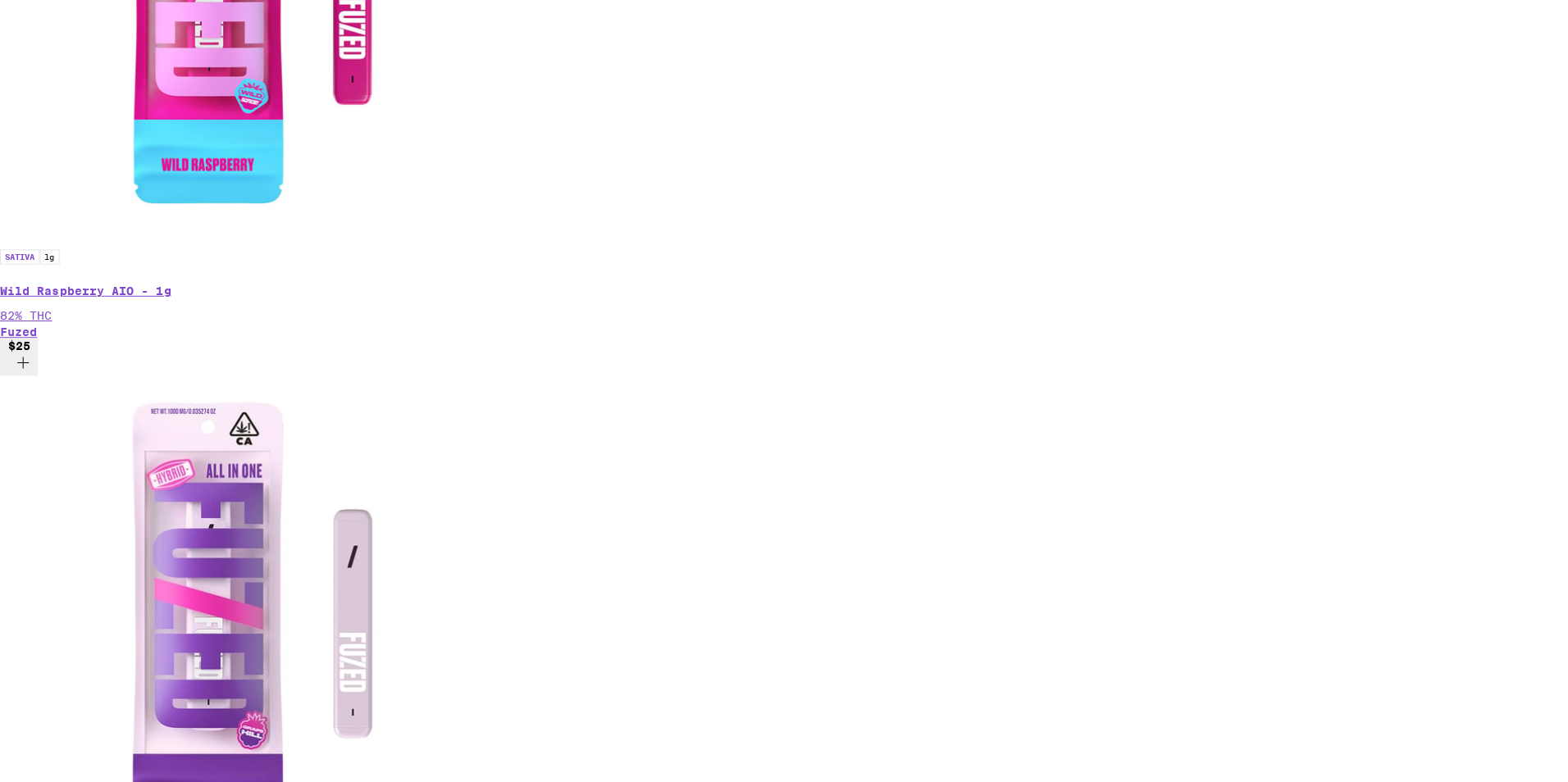
scroll to position [2612, 0]
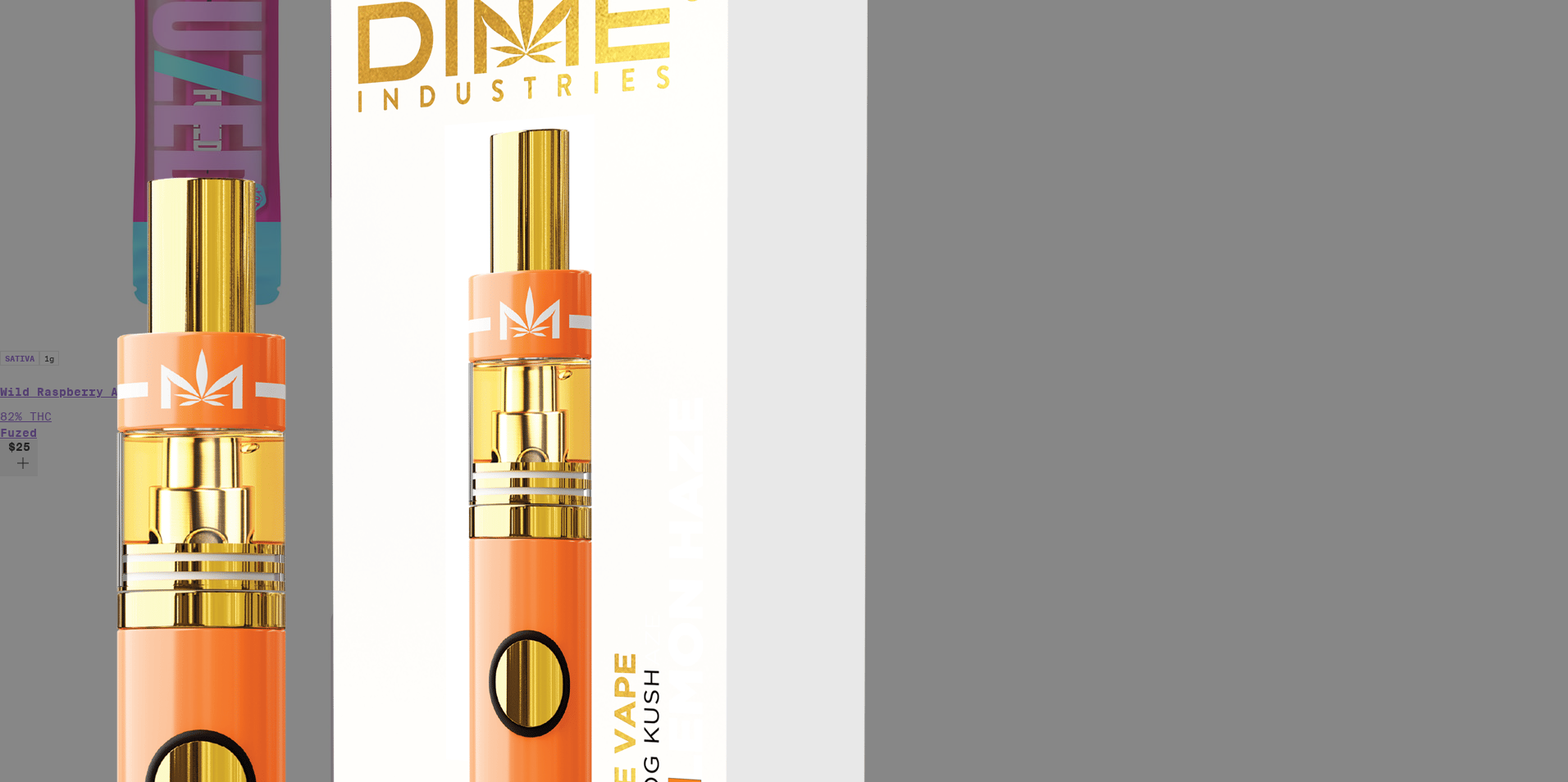
scroll to position [351, 0]
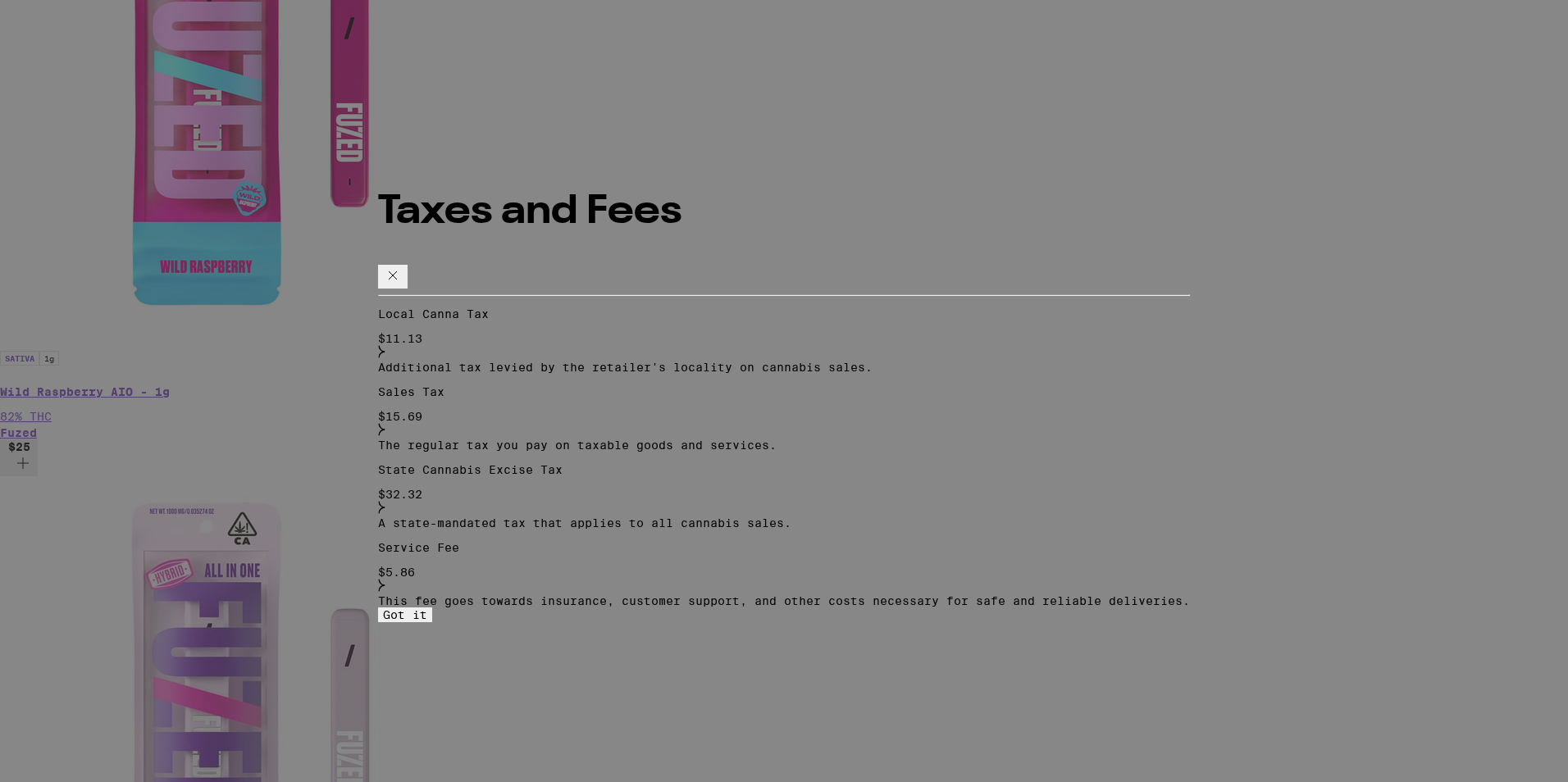
click at [402, 266] on icon at bounding box center [392, 276] width 20 height 20
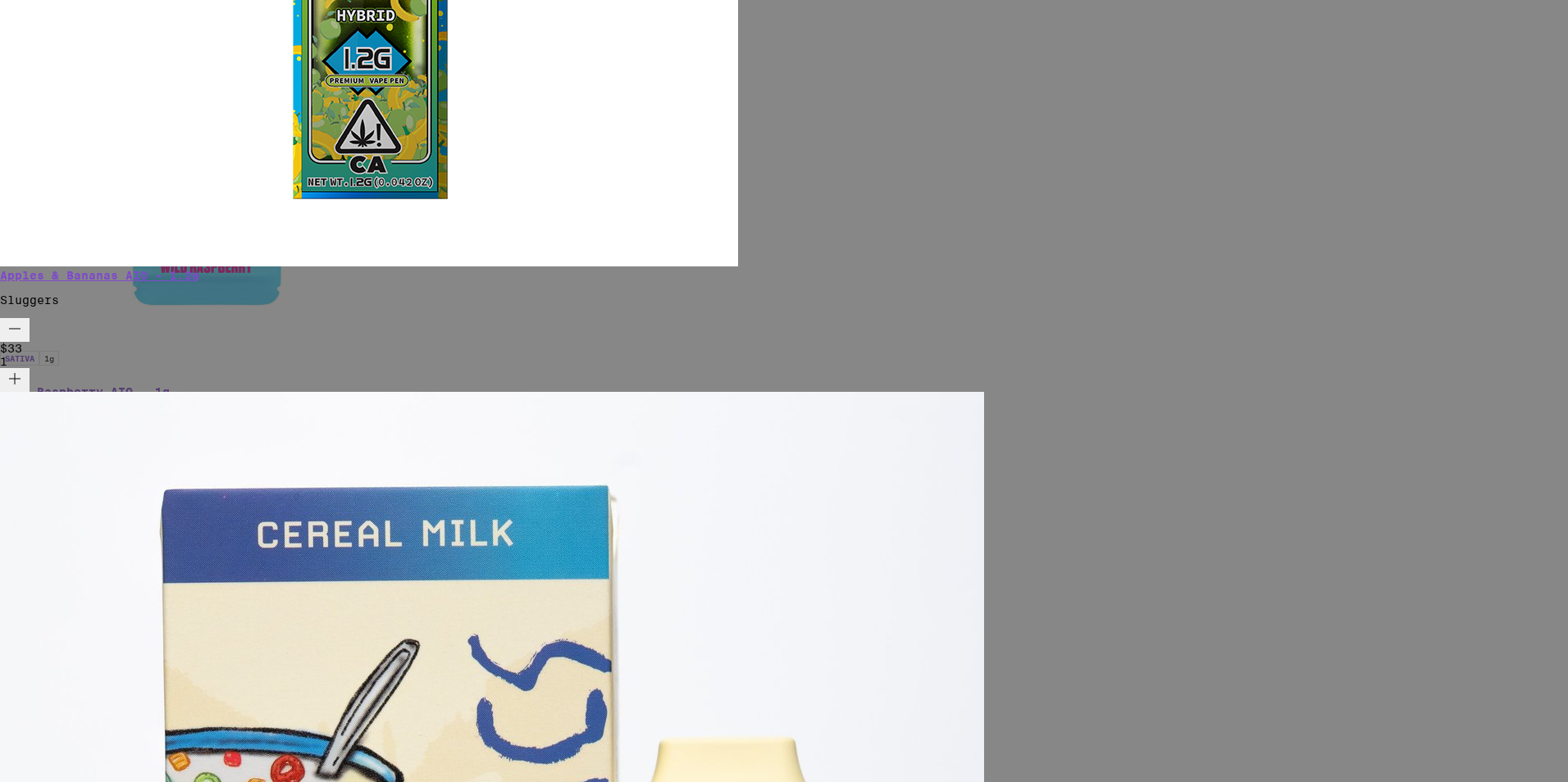
scroll to position [23, 0]
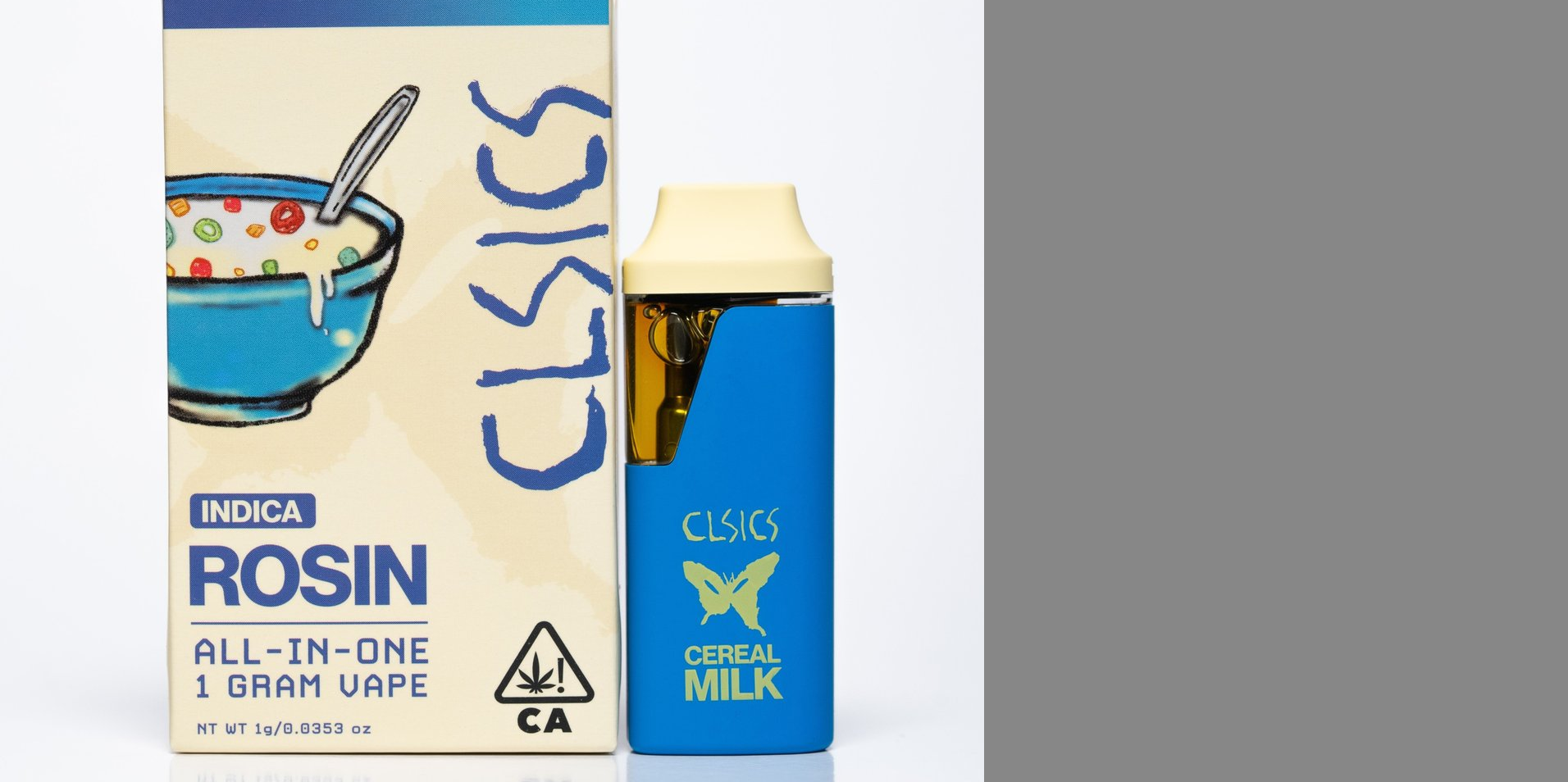
scroll to position [0, 0]
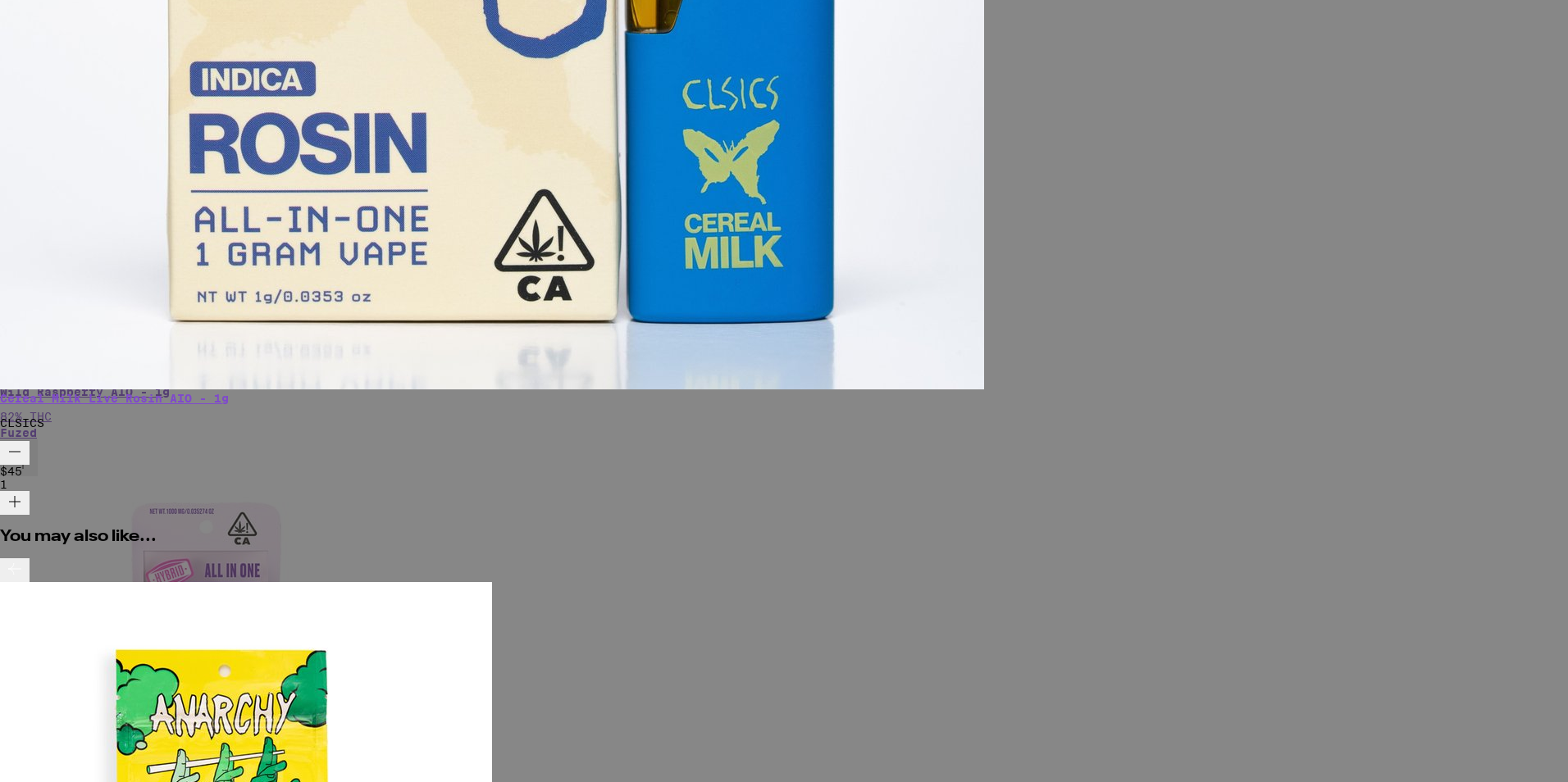
click at [229, 391] on link "Cereal Milk Live Rosin AIO - 1g" at bounding box center [115, 397] width 229 height 13
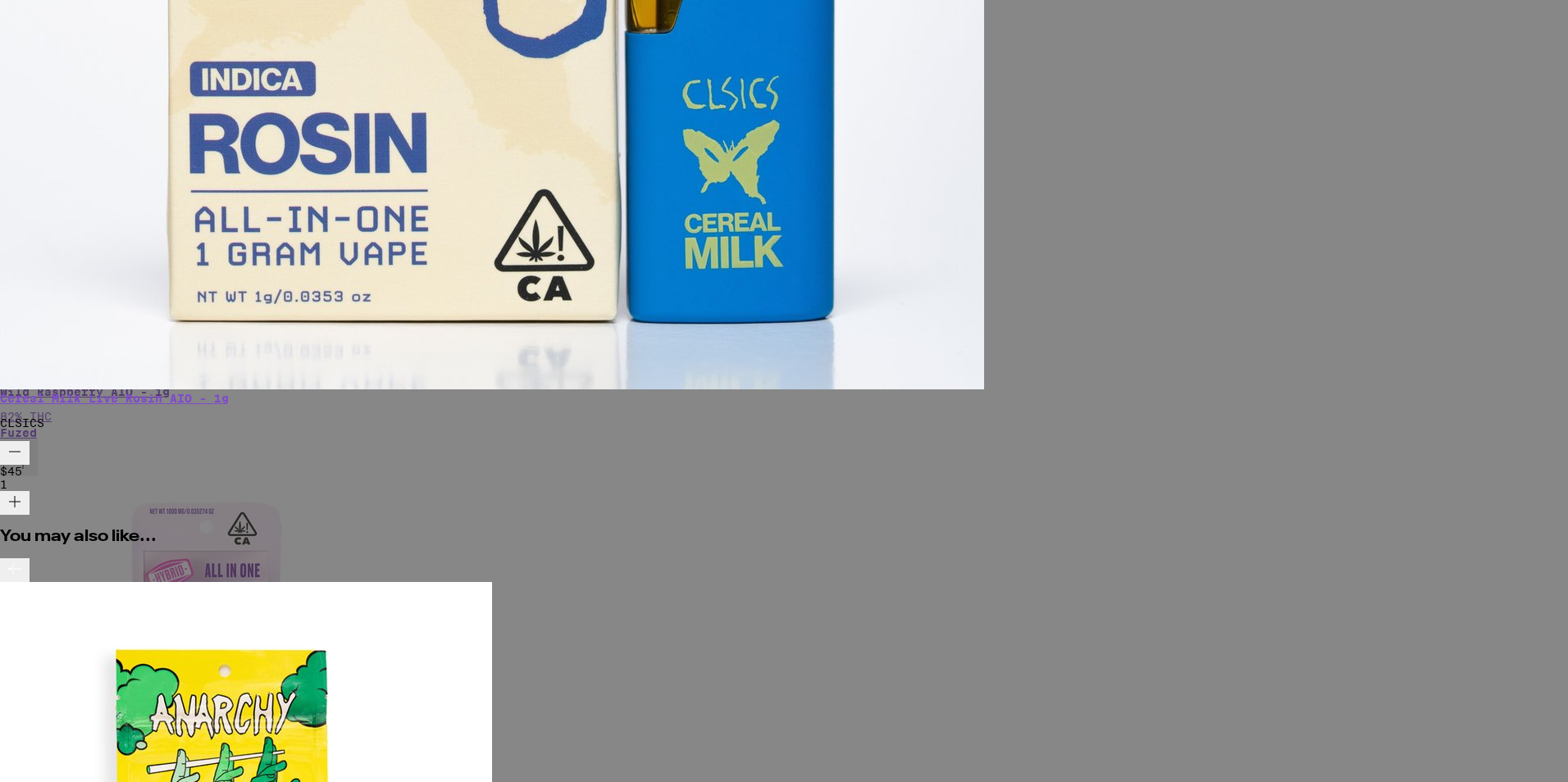
scroll to position [233, 0]
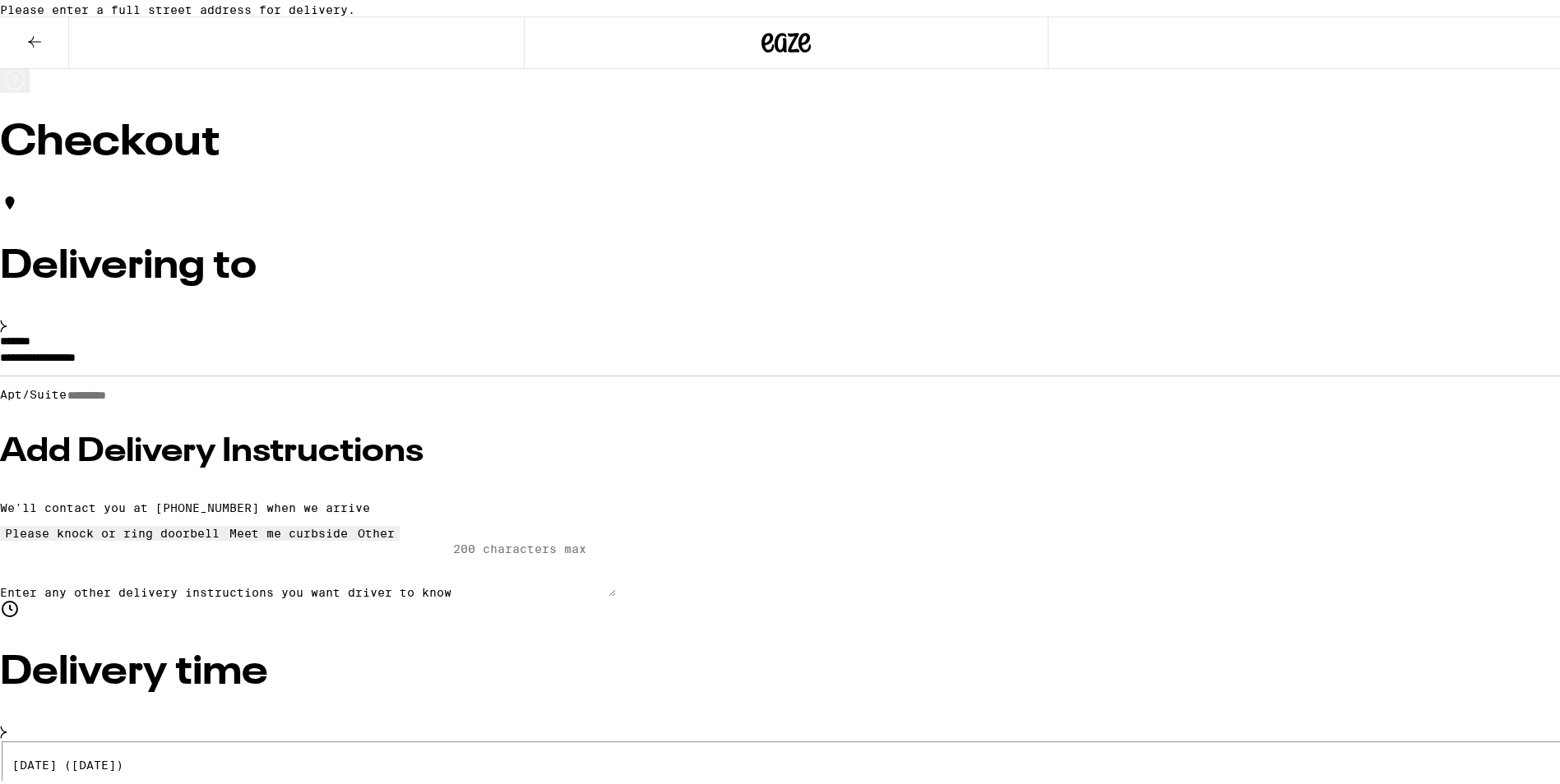
click at [491, 373] on input "**********" at bounding box center [786, 359] width 1573 height 28
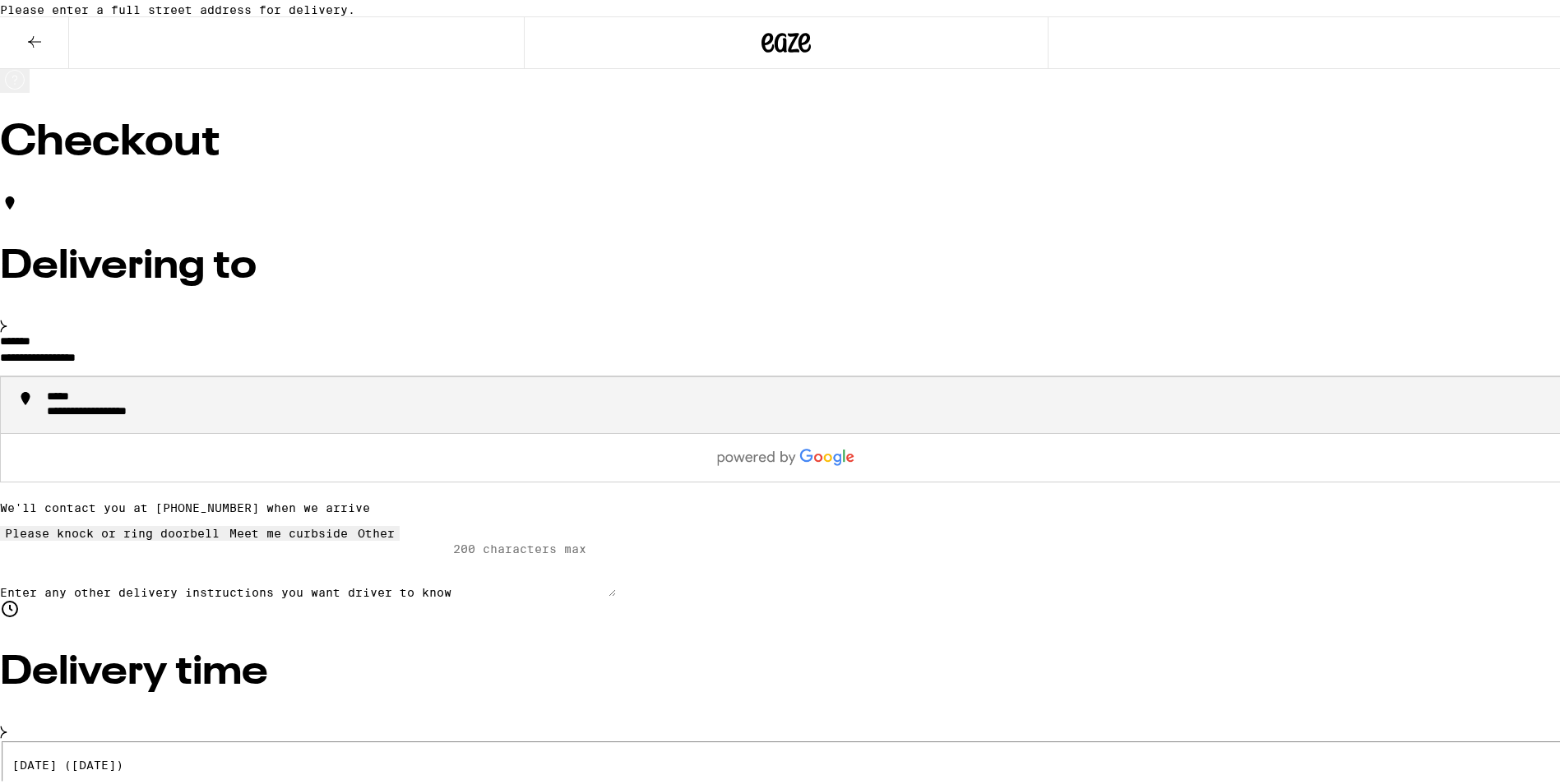
drag, startPoint x: 487, startPoint y: 375, endPoint x: 239, endPoint y: 365, distance: 248.2
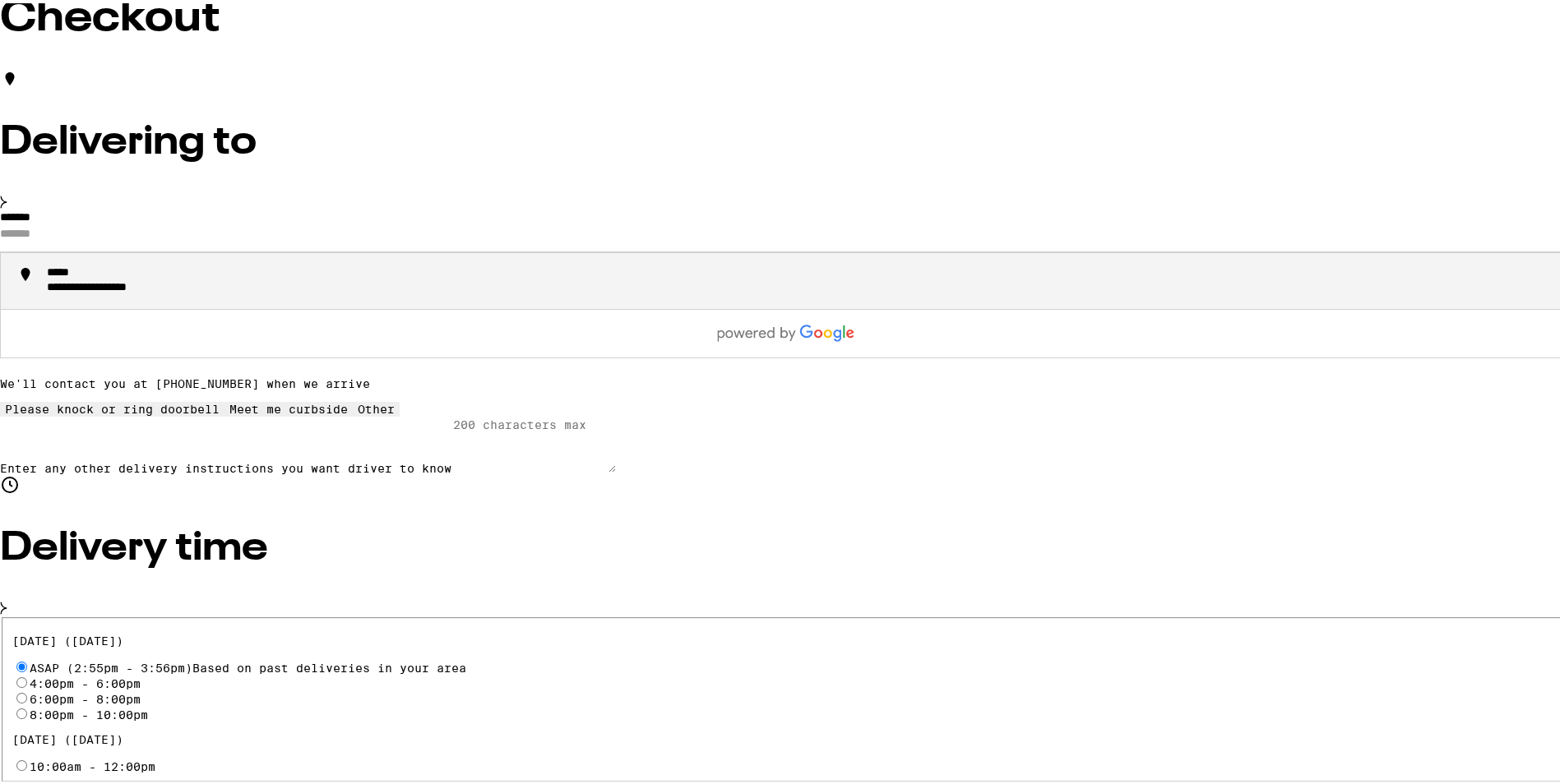
scroll to position [165, 0]
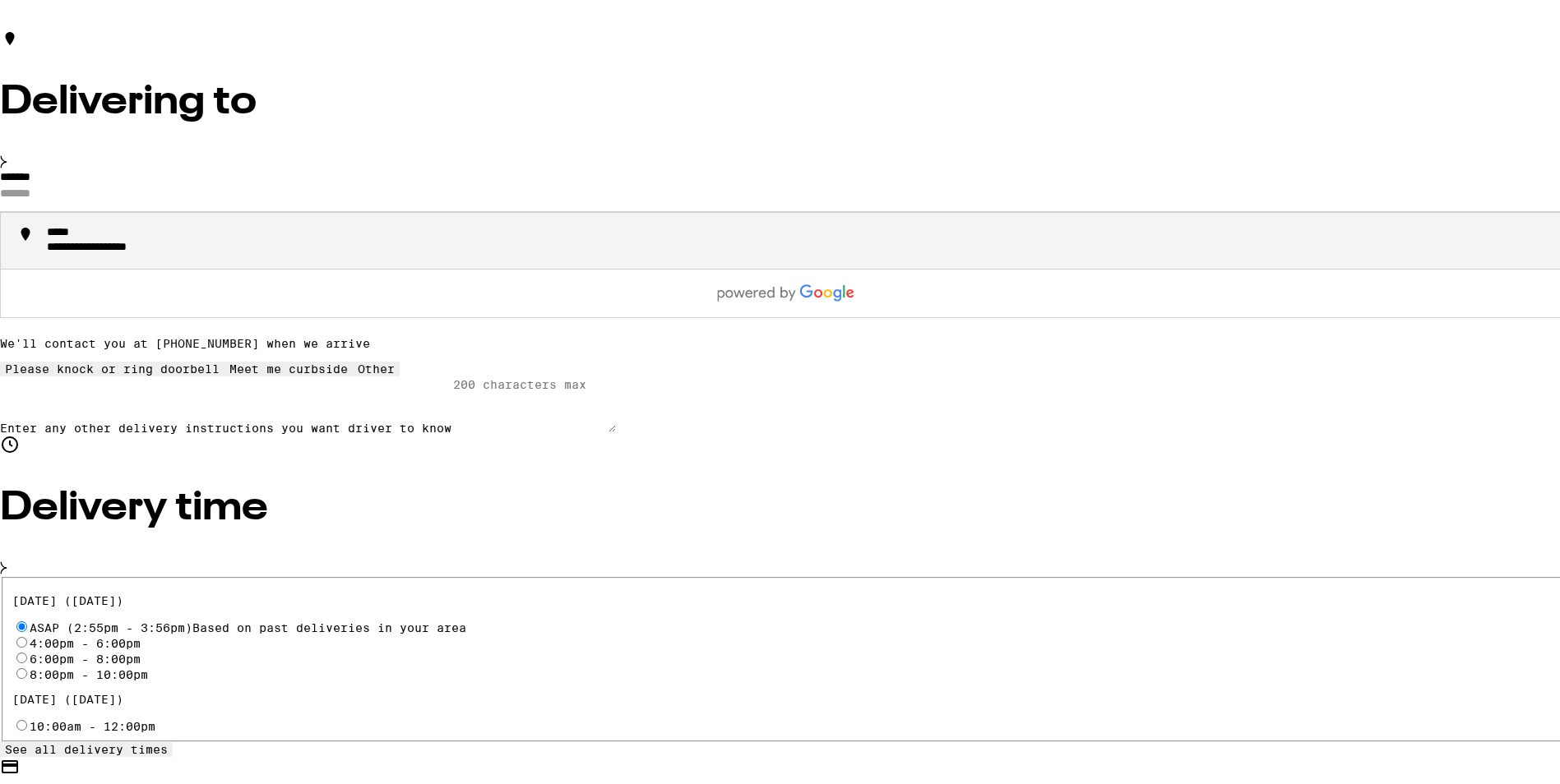
click at [168, 740] on span "See all delivery times" at bounding box center [86, 746] width 163 height 13
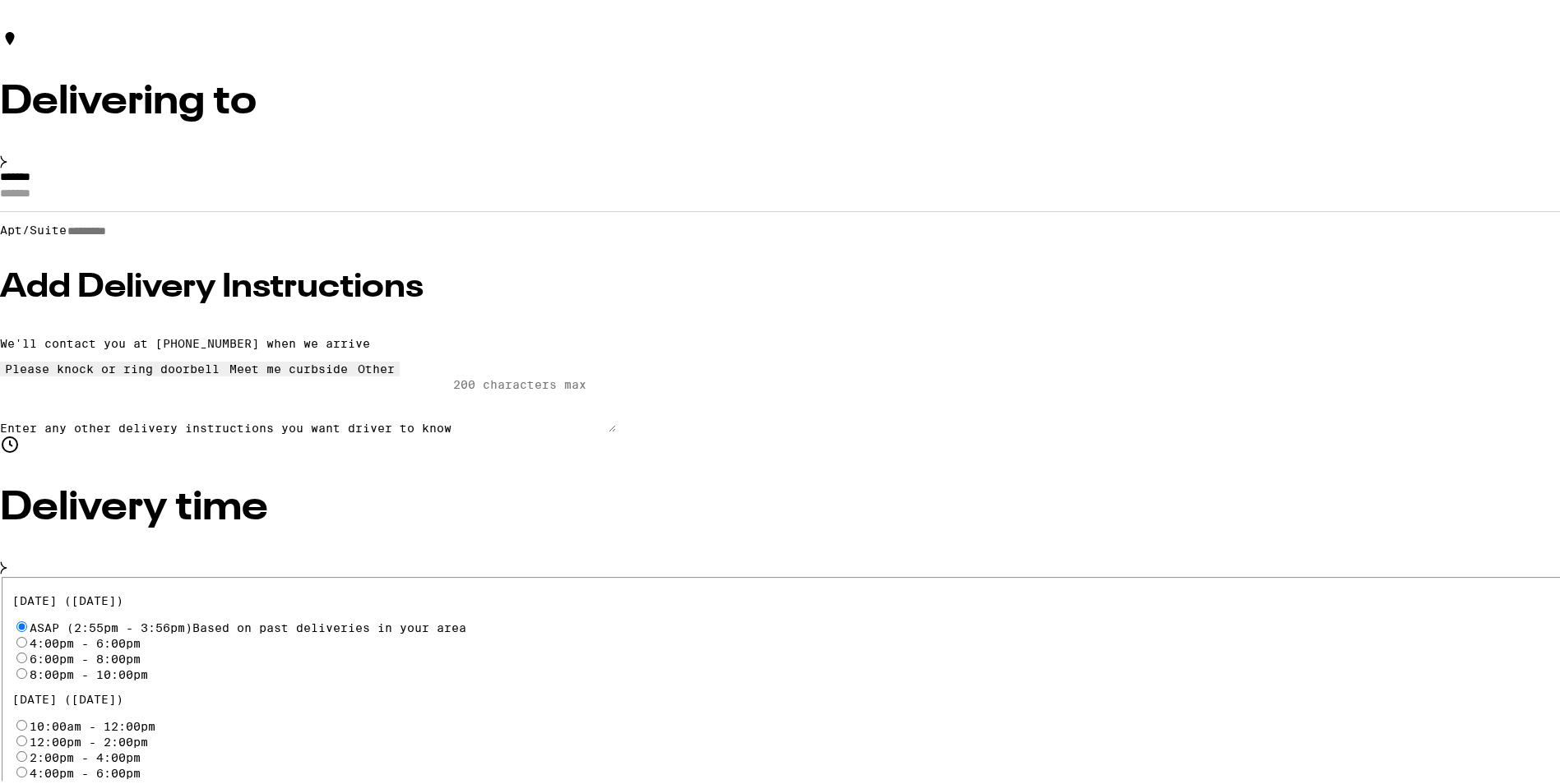
click at [27, 717] on input "10:00am - 12:00pm" at bounding box center [21, 722] width 11 height 11
radio input "true"
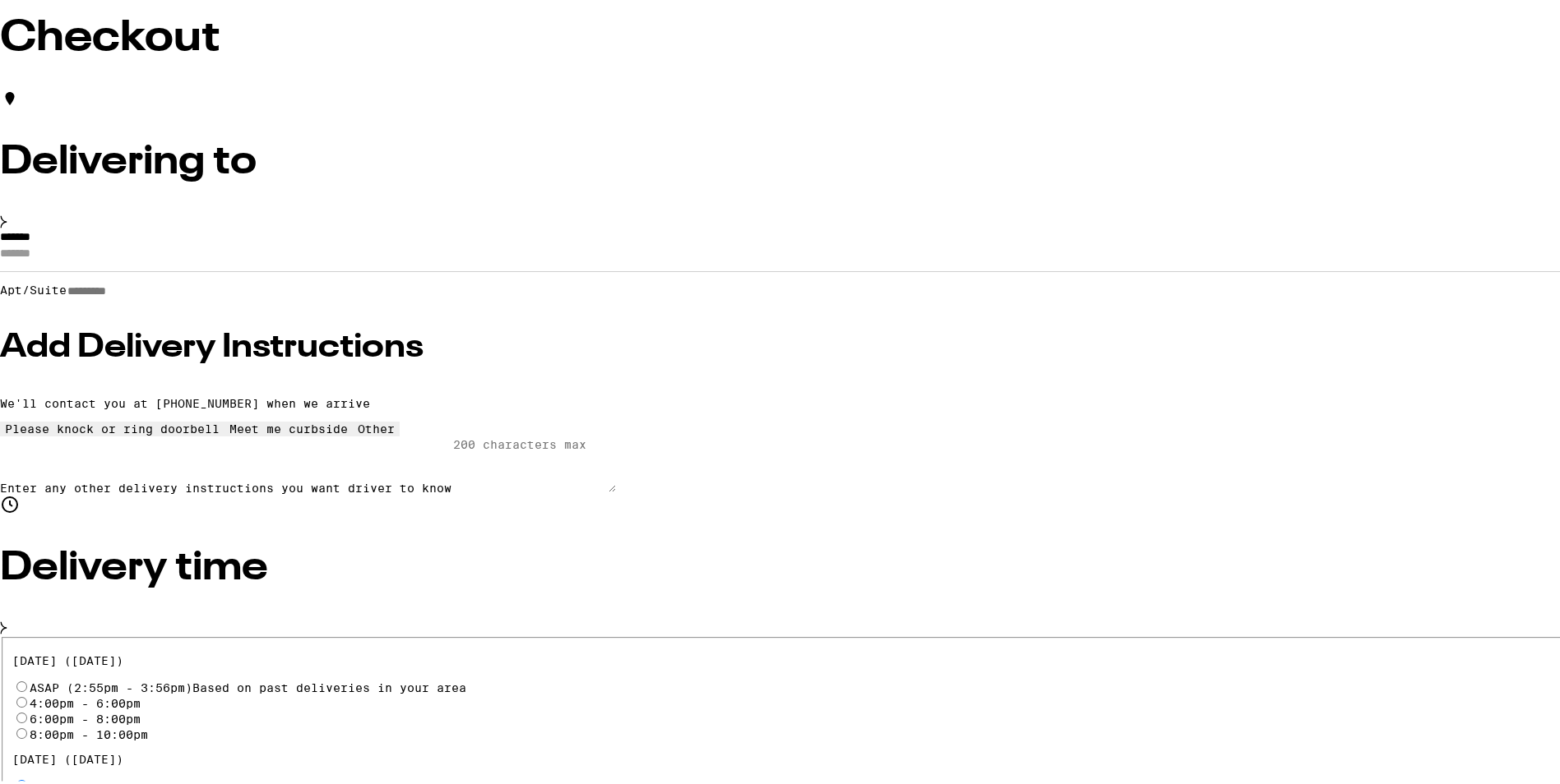
scroll to position [145, 0]
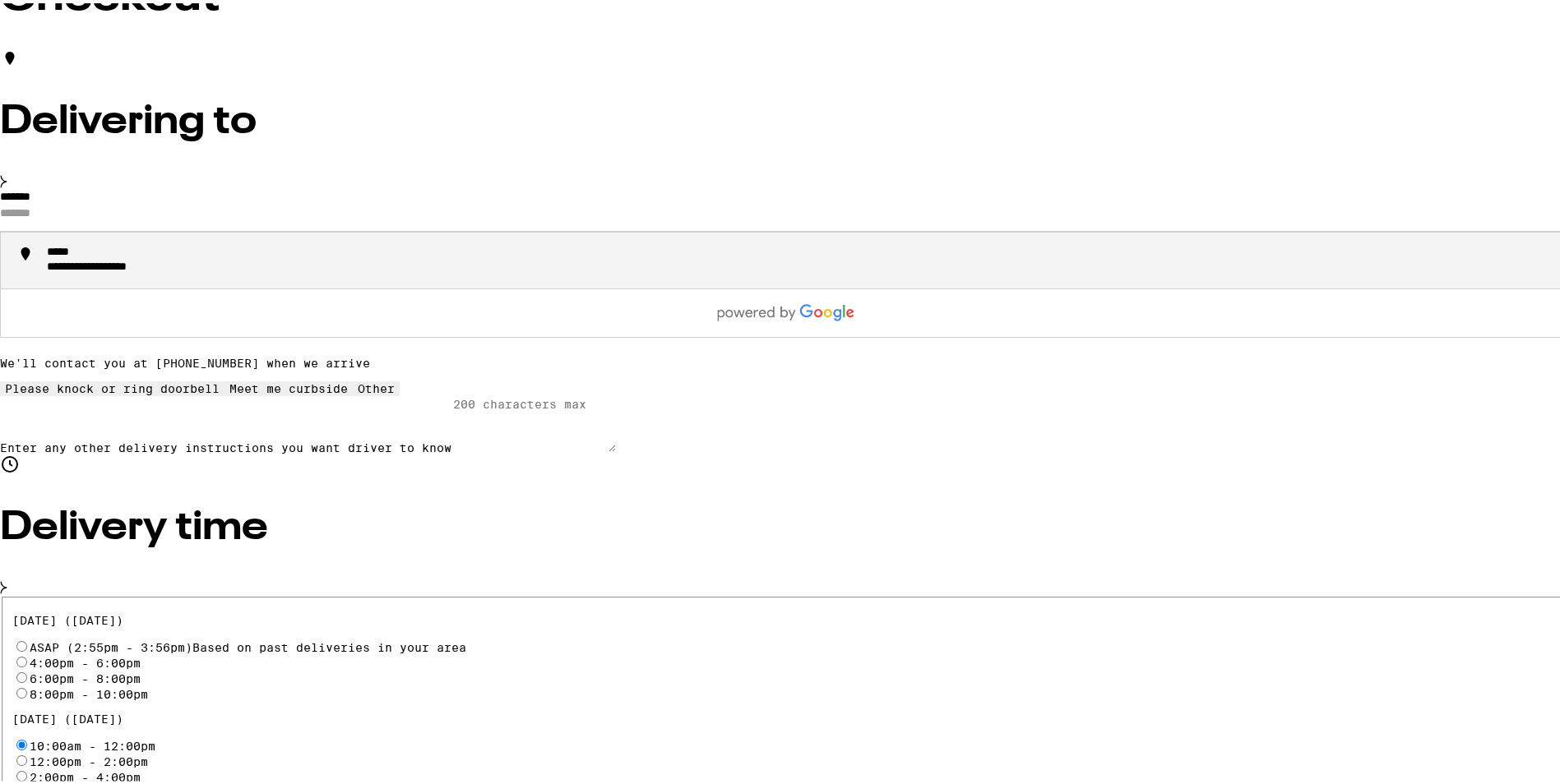
click at [479, 215] on input "*******" at bounding box center [786, 214] width 1573 height 28
click at [472, 259] on div "**********" at bounding box center [802, 258] width 1512 height 30
click at [430, 228] on input "**********" at bounding box center [786, 214] width 1573 height 28
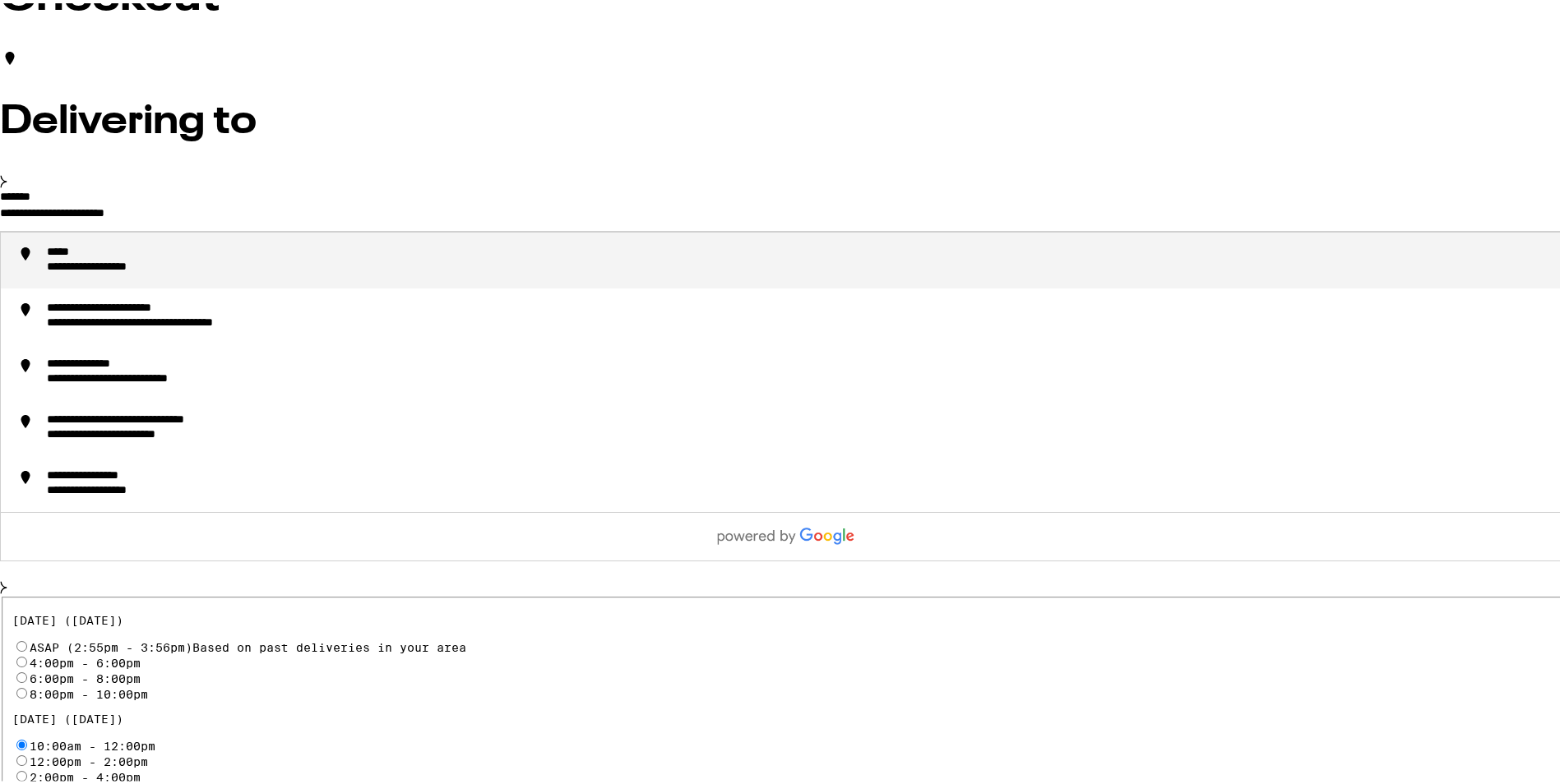
drag, startPoint x: 517, startPoint y: 227, endPoint x: 395, endPoint y: 216, distance: 122.5
click at [536, 272] on div "**********" at bounding box center [802, 258] width 1512 height 30
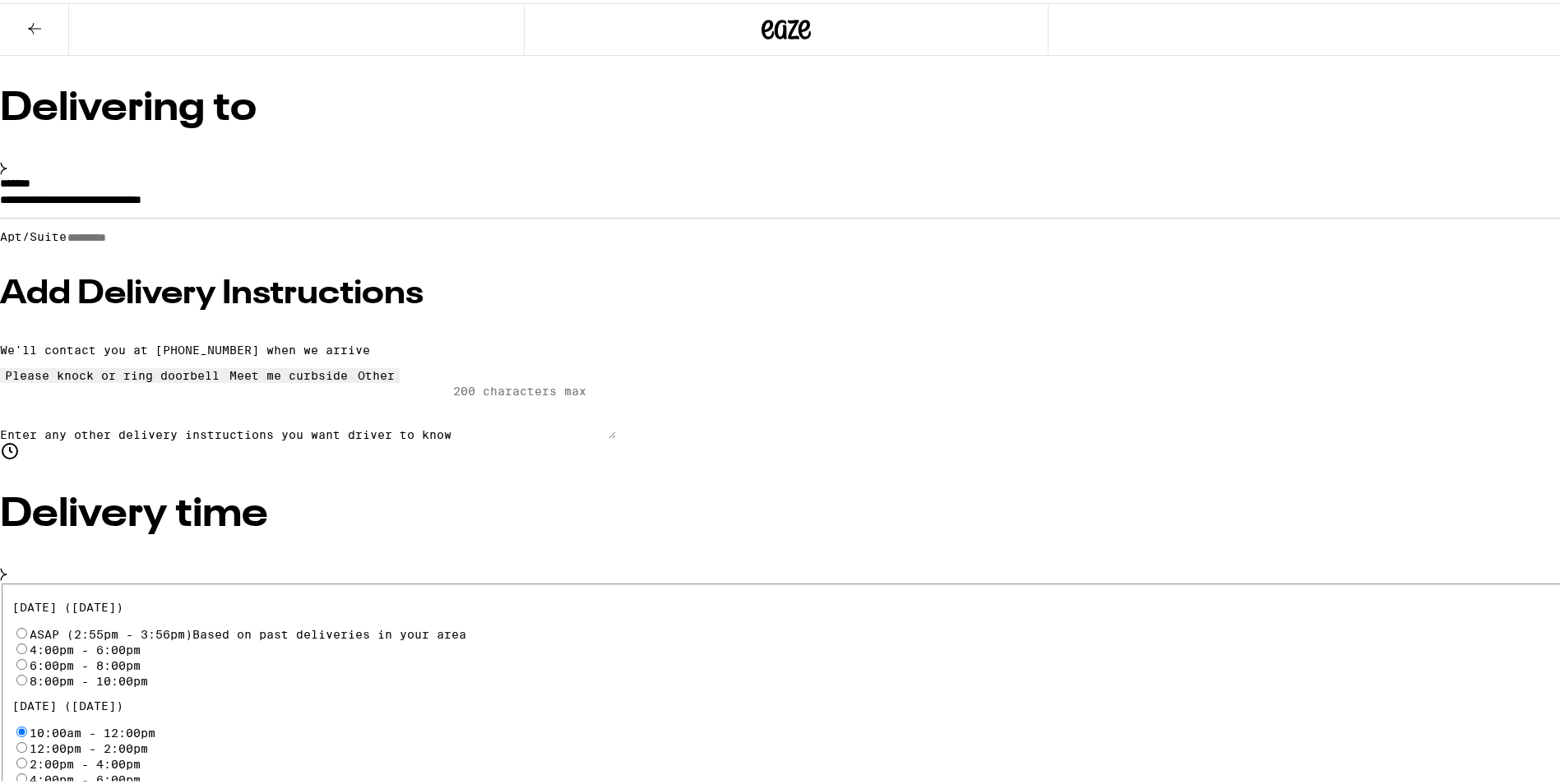
scroll to position [92, 0]
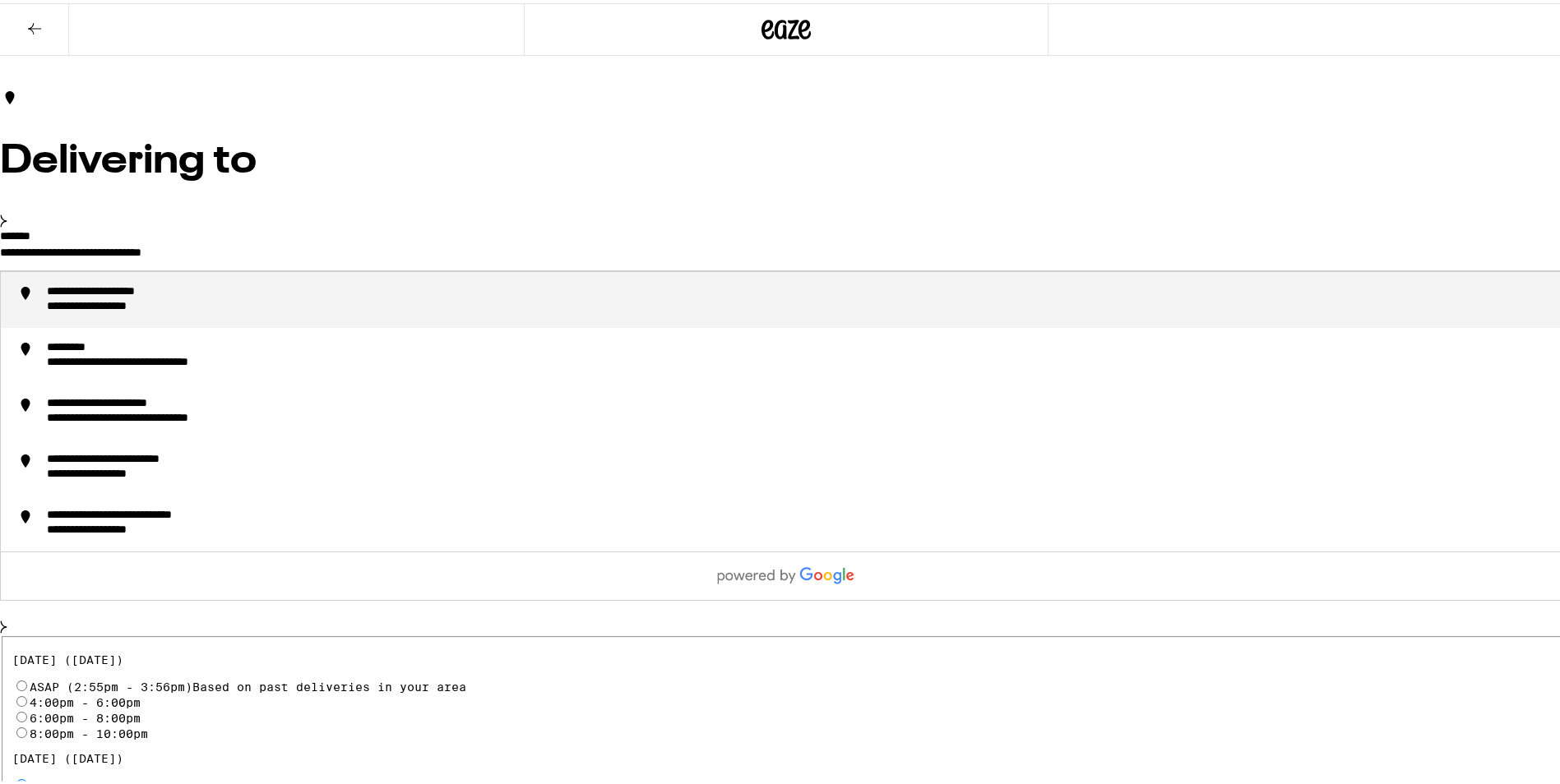
drag, startPoint x: 332, startPoint y: 231, endPoint x: 456, endPoint y: 228, distance: 124.0
click at [465, 240] on input "**********" at bounding box center [786, 254] width 1573 height 28
click at [339, 240] on input "**********" at bounding box center [786, 254] width 1573 height 28
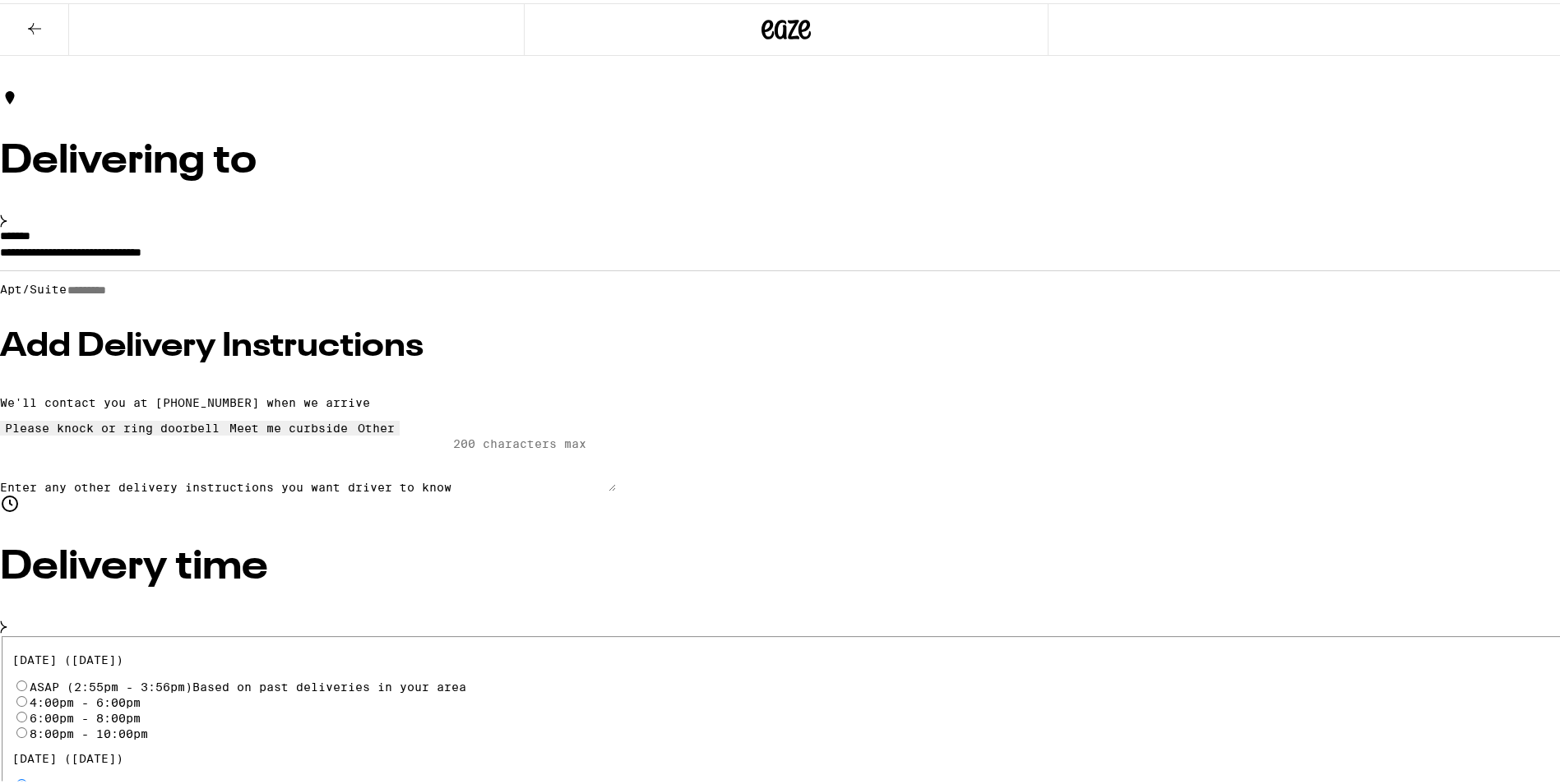
drag, startPoint x: 324, startPoint y: 230, endPoint x: 468, endPoint y: 227, distance: 144.0
click at [468, 227] on div "**********" at bounding box center [786, 358] width 1573 height 263
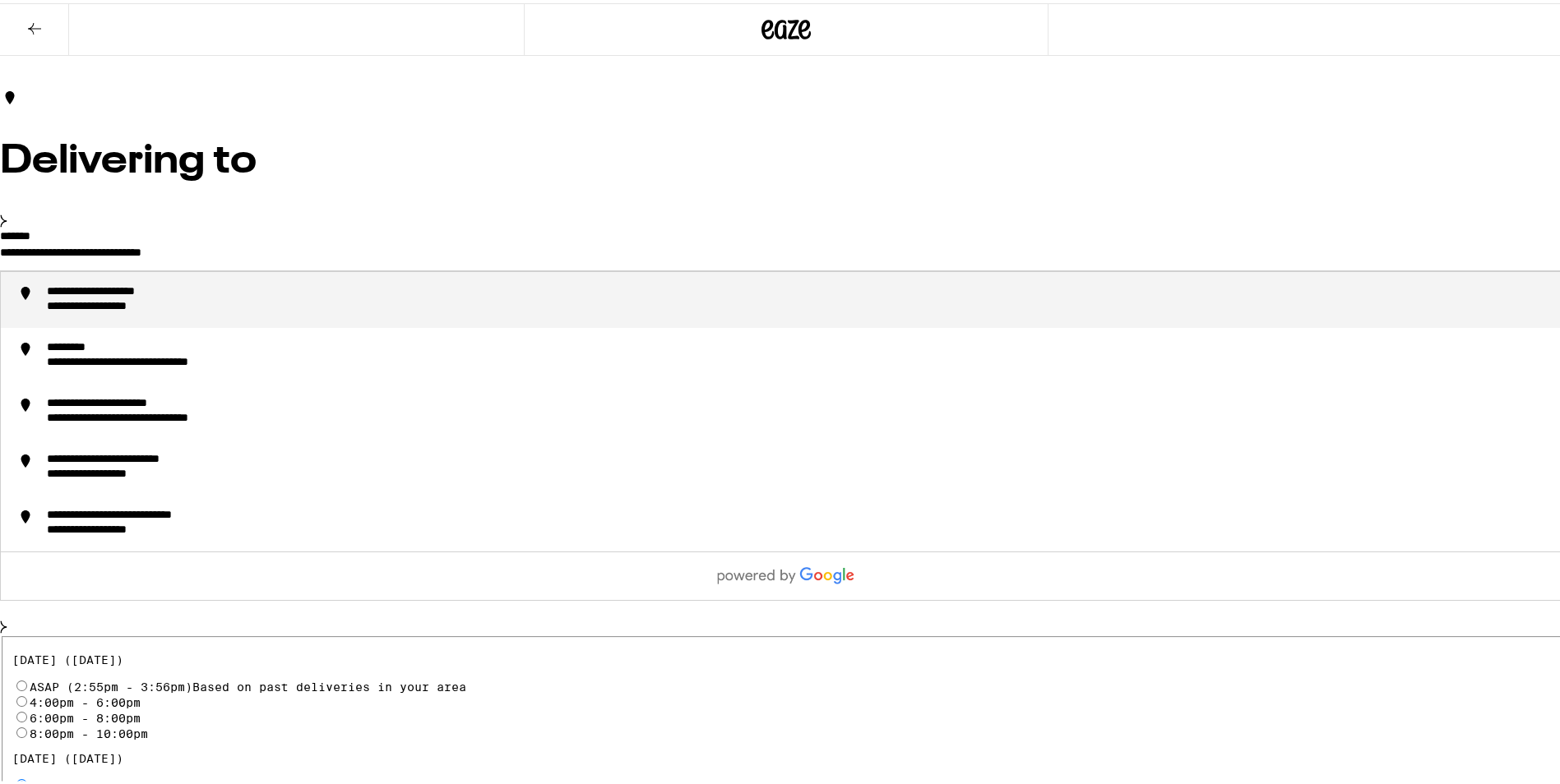
drag, startPoint x: 547, startPoint y: 230, endPoint x: 258, endPoint y: 248, distance: 289.6
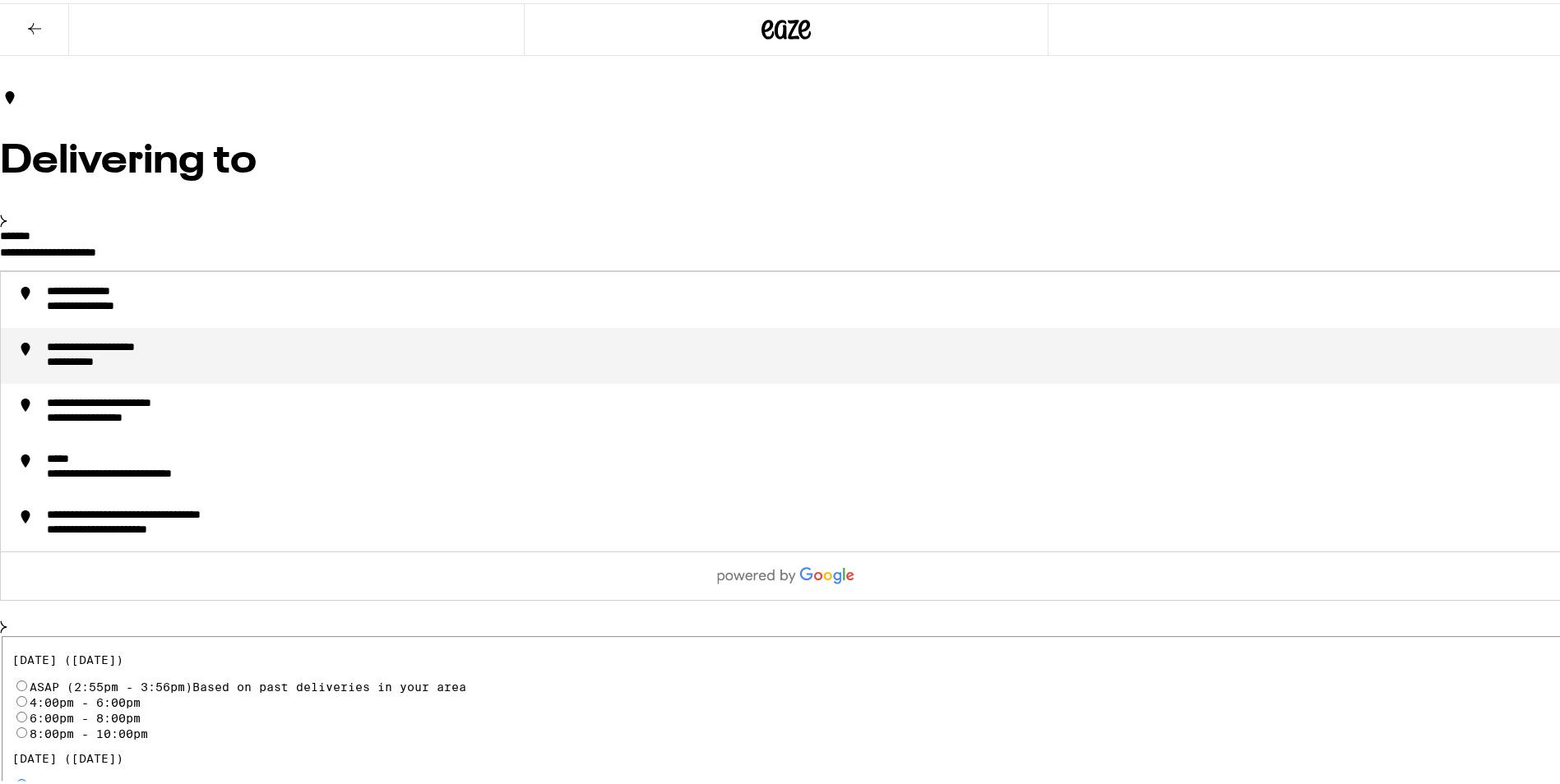
click at [551, 347] on div "**********" at bounding box center [802, 353] width 1512 height 30
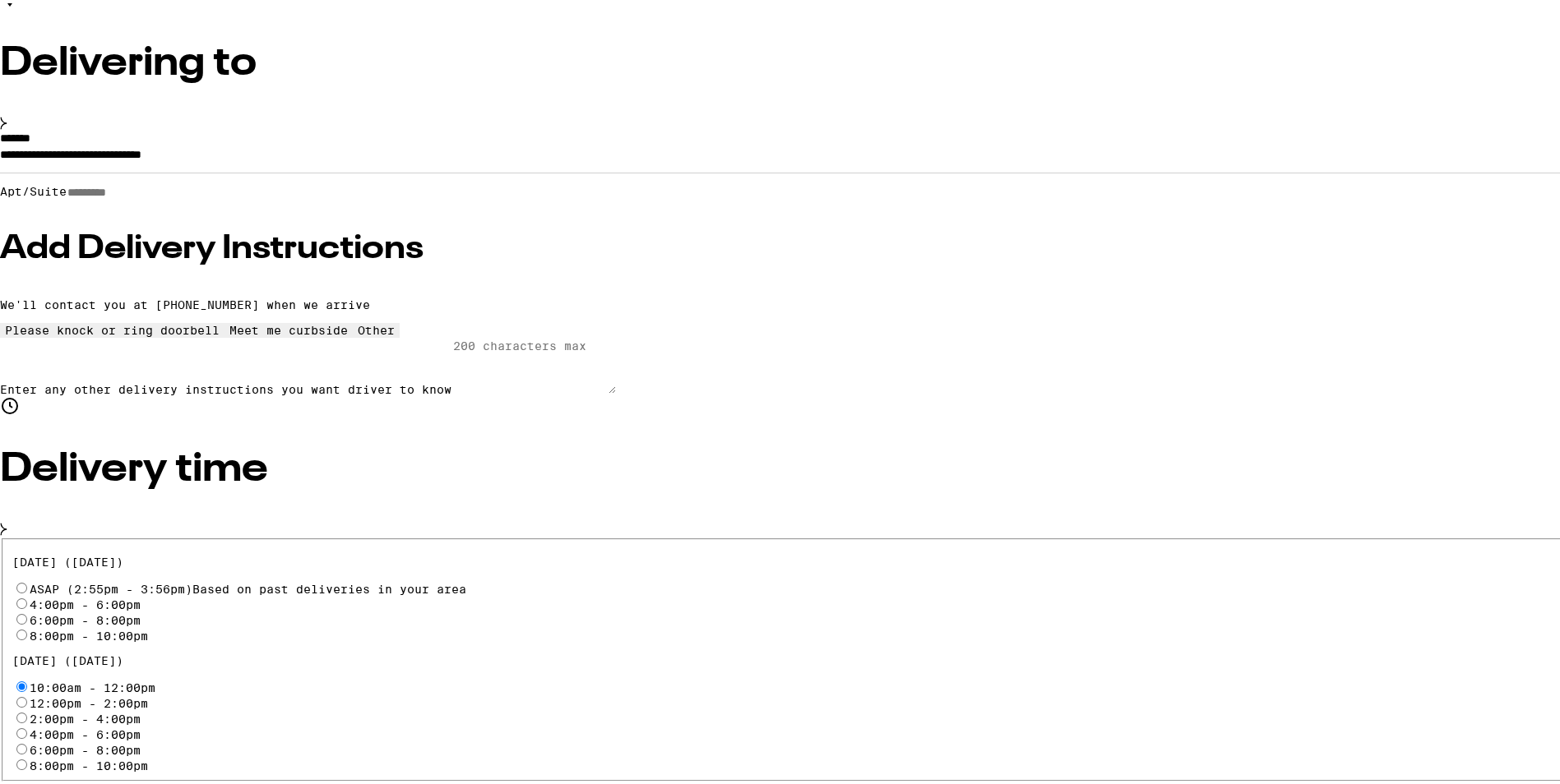
scroll to position [0, 0]
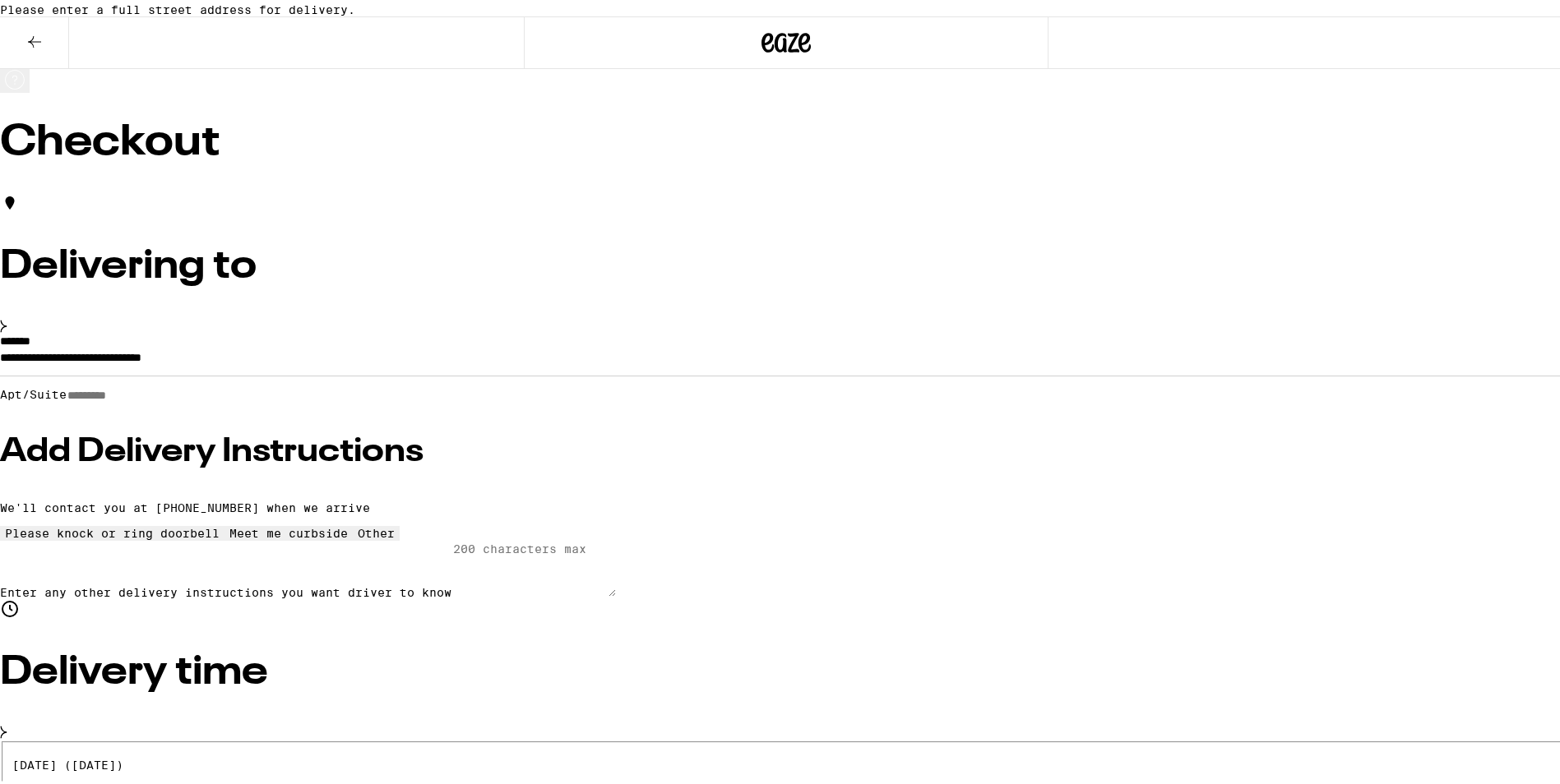
click at [184, 399] on input "Apt/Suite" at bounding box center [125, 392] width 117 height 14
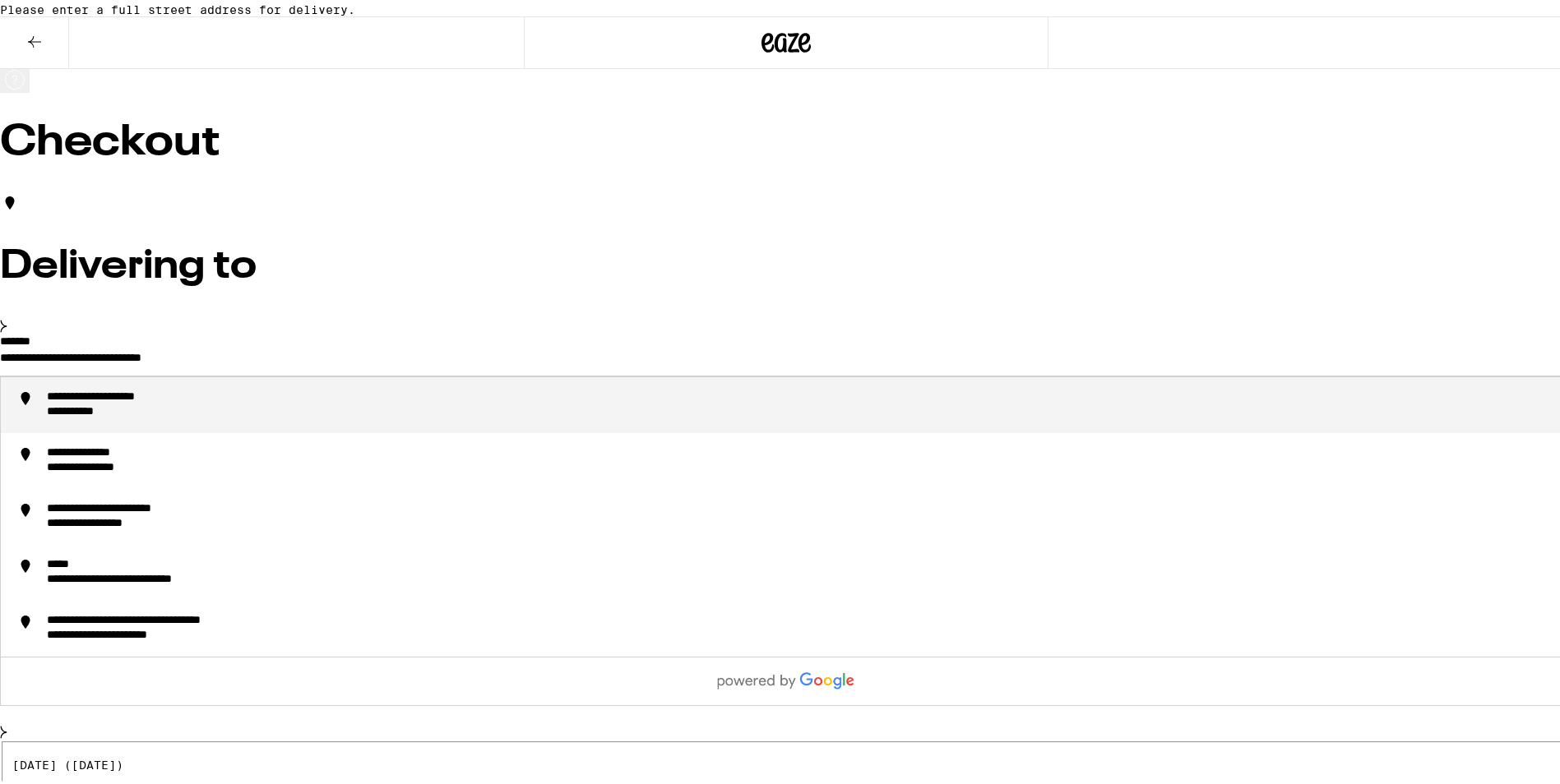
click at [651, 373] on input "**********" at bounding box center [786, 359] width 1573 height 28
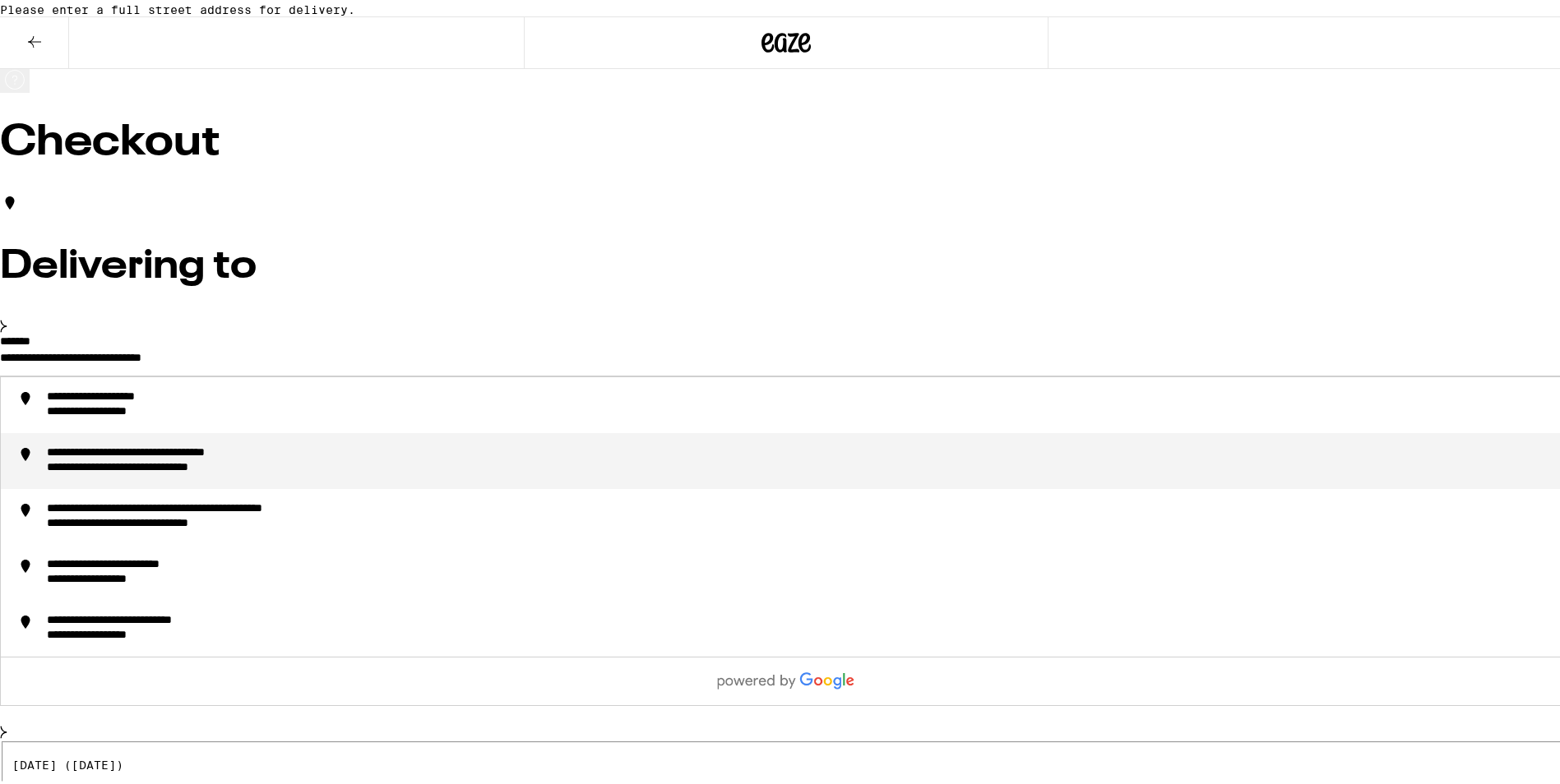
click at [300, 472] on div "**********" at bounding box center [174, 464] width 254 height 15
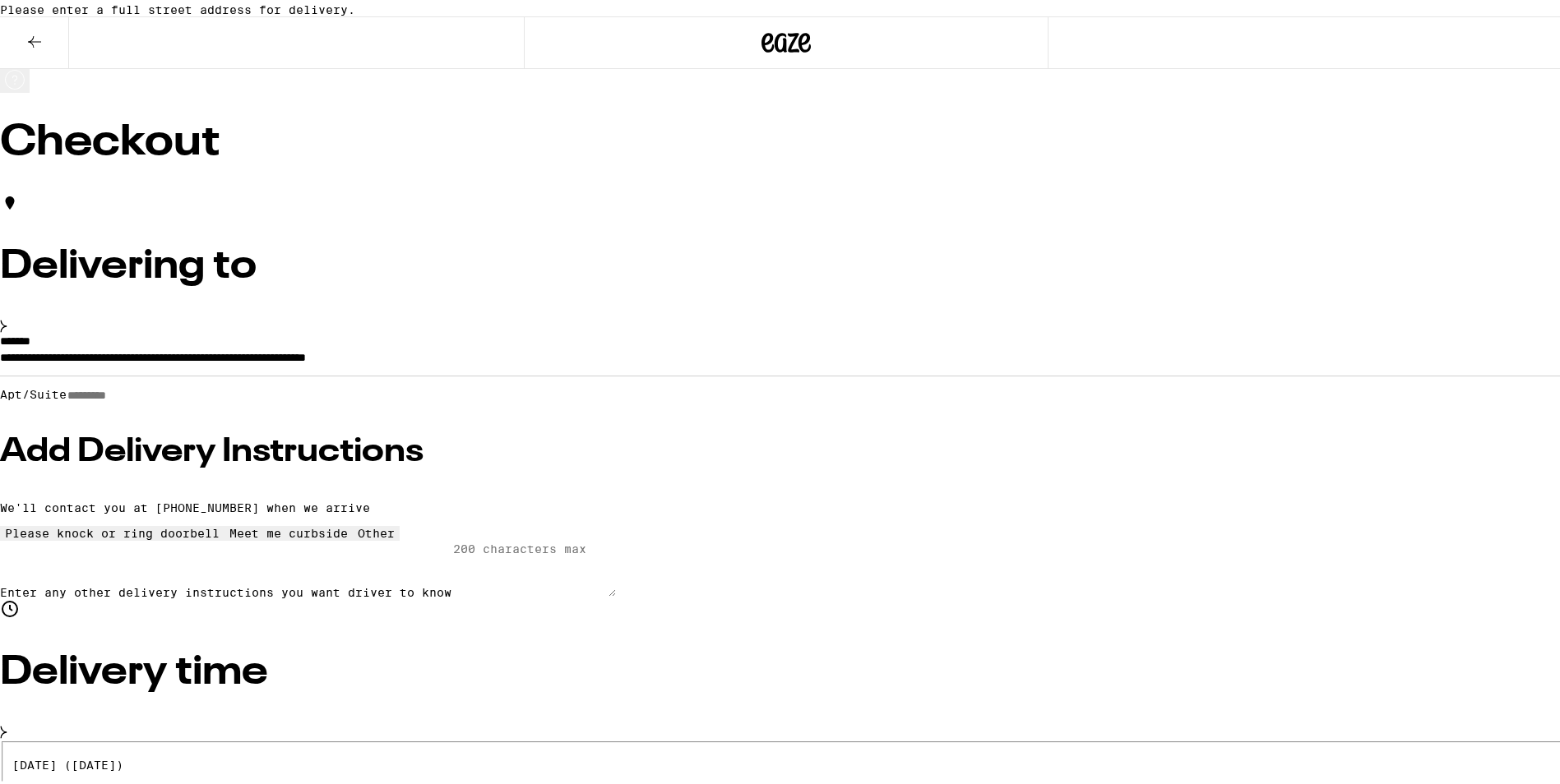
type input "**********"
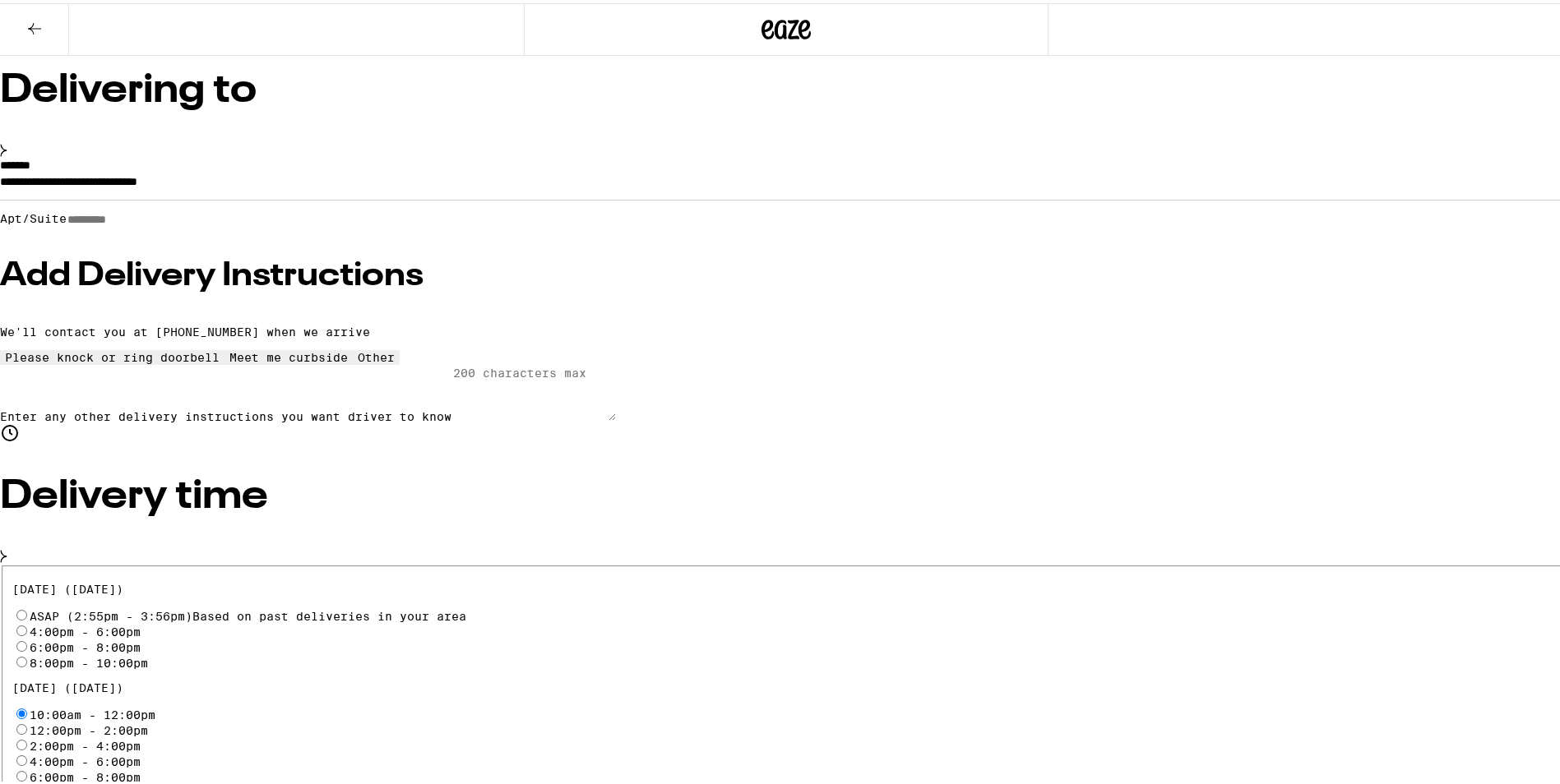
scroll to position [165, 0]
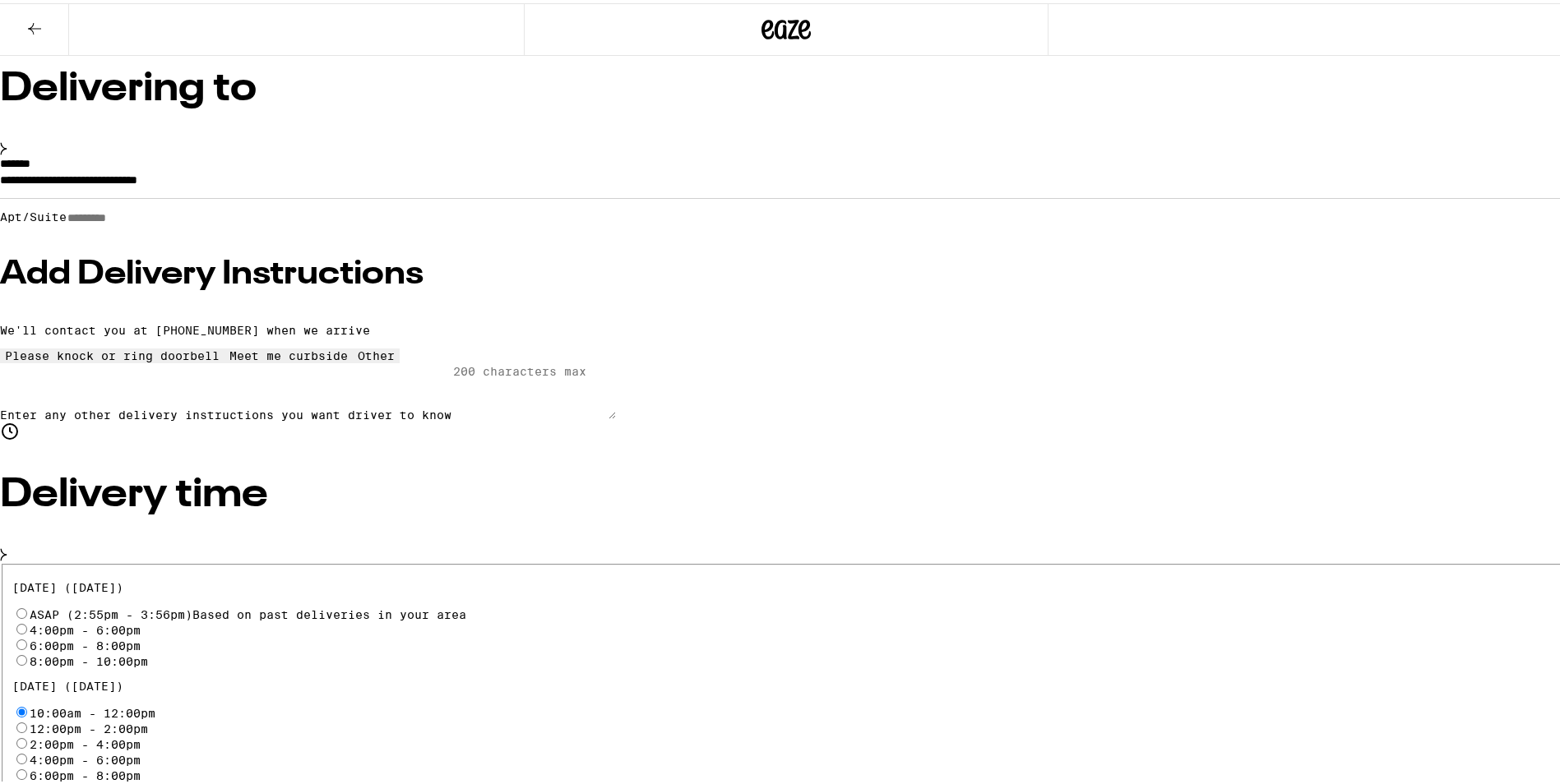
click at [327, 577] on div "Today (September 5) ASAP (2:55pm - 3:56pm) Based on past deliveries in your are…" at bounding box center [786, 689] width 1573 height 258
click at [345, 717] on div "12:00pm - 2:00pm" at bounding box center [786, 725] width 1549 height 16
click at [27, 719] on input "12:00pm - 2:00pm" at bounding box center [21, 724] width 11 height 11
radio input "true"
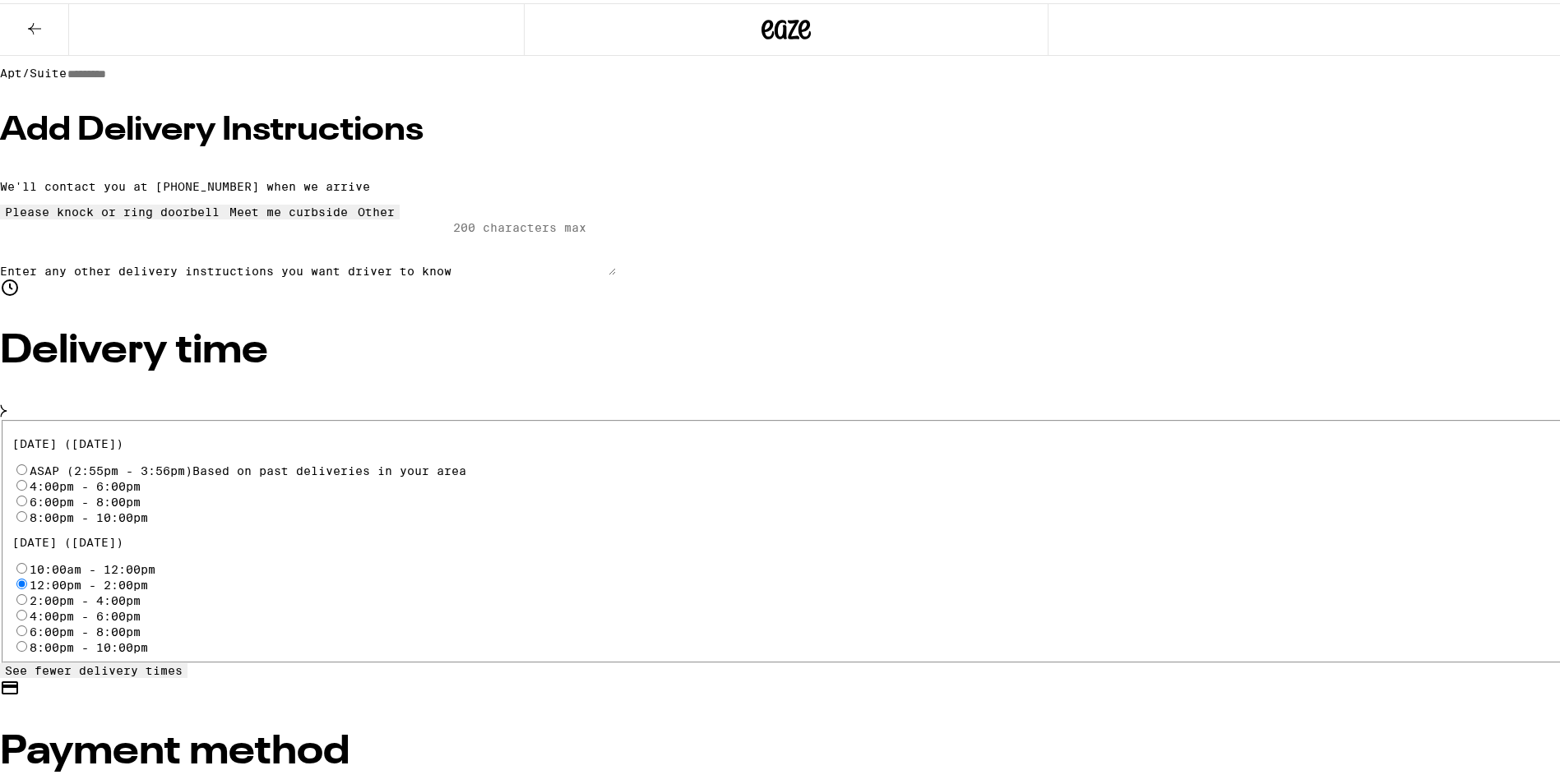
scroll to position [329, 0]
